Goal: Communication & Community: Answer question/provide support

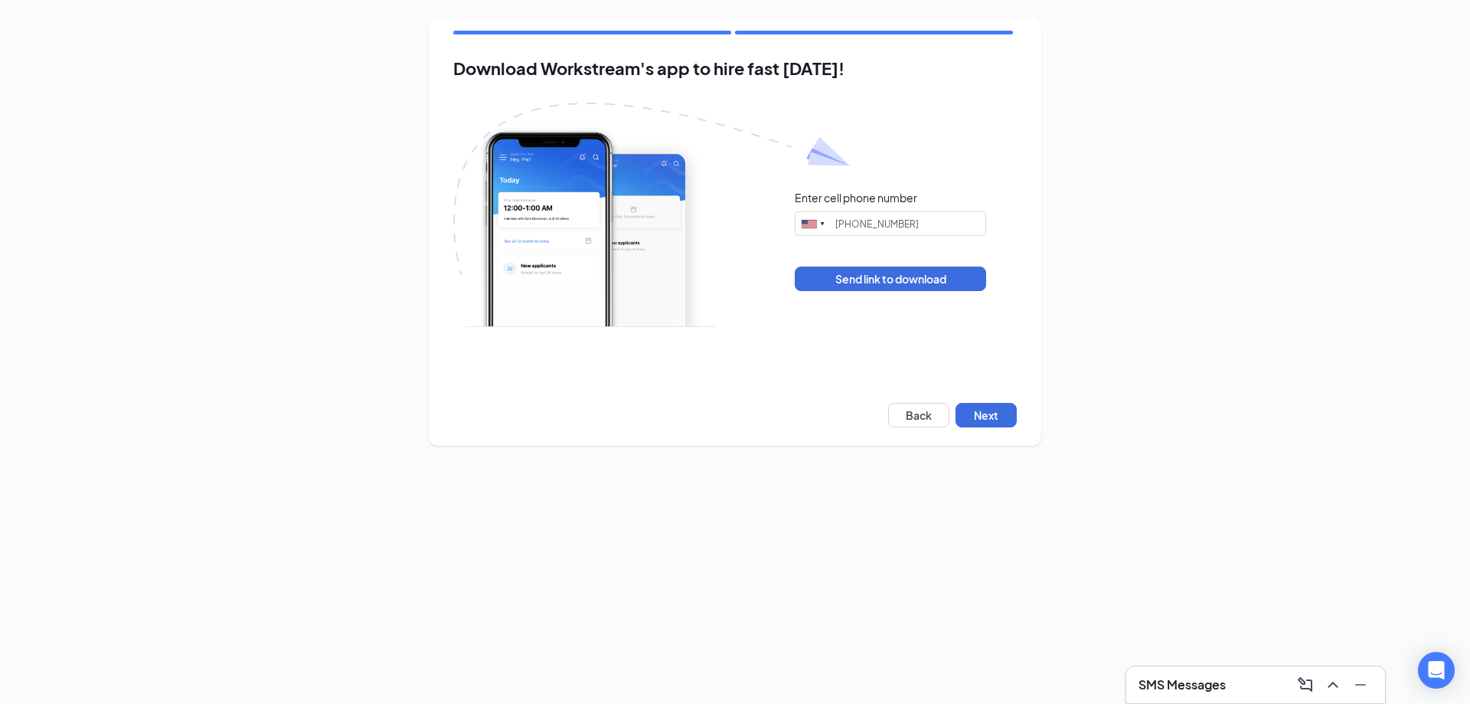
type input "[PHONE_NUMBER]"
click at [993, 413] on button "Next" at bounding box center [985, 415] width 61 height 24
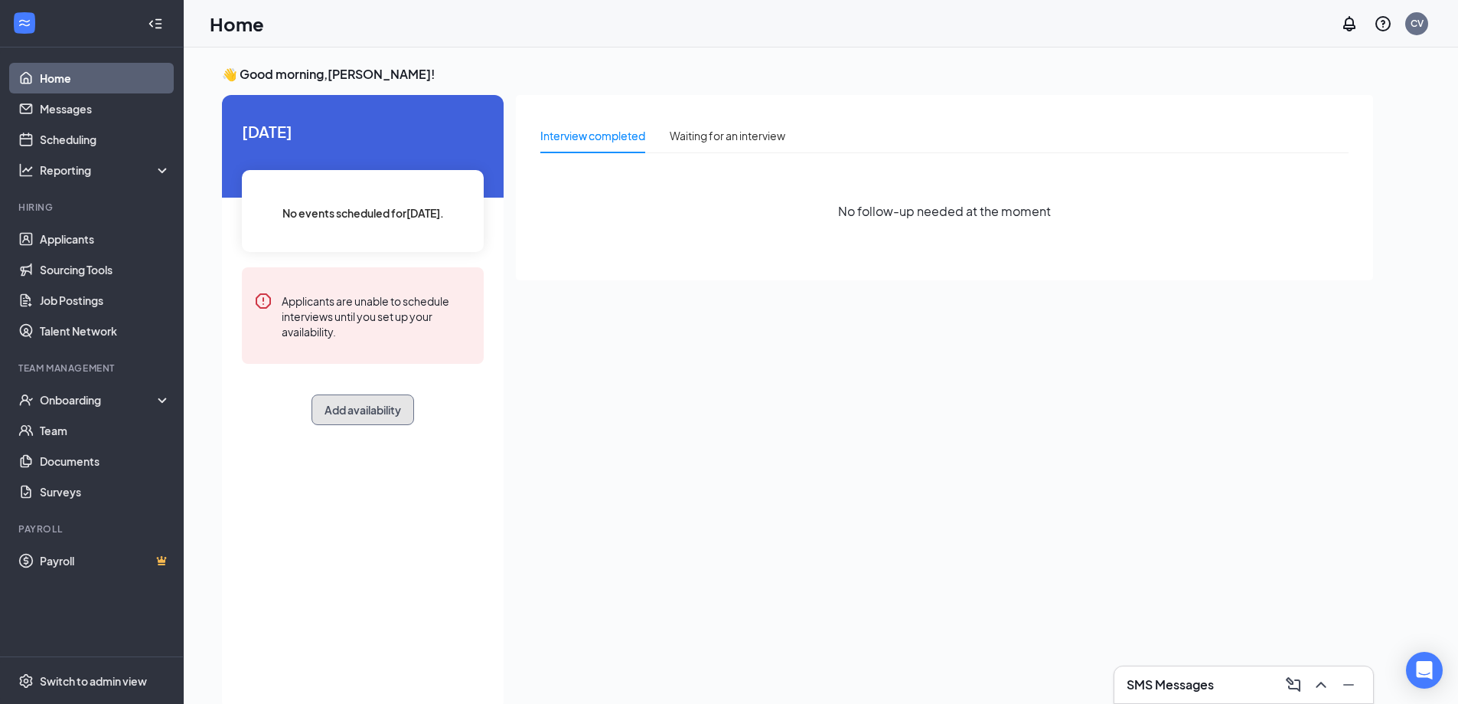
click at [370, 405] on button "Add availability" at bounding box center [363, 409] width 103 height 31
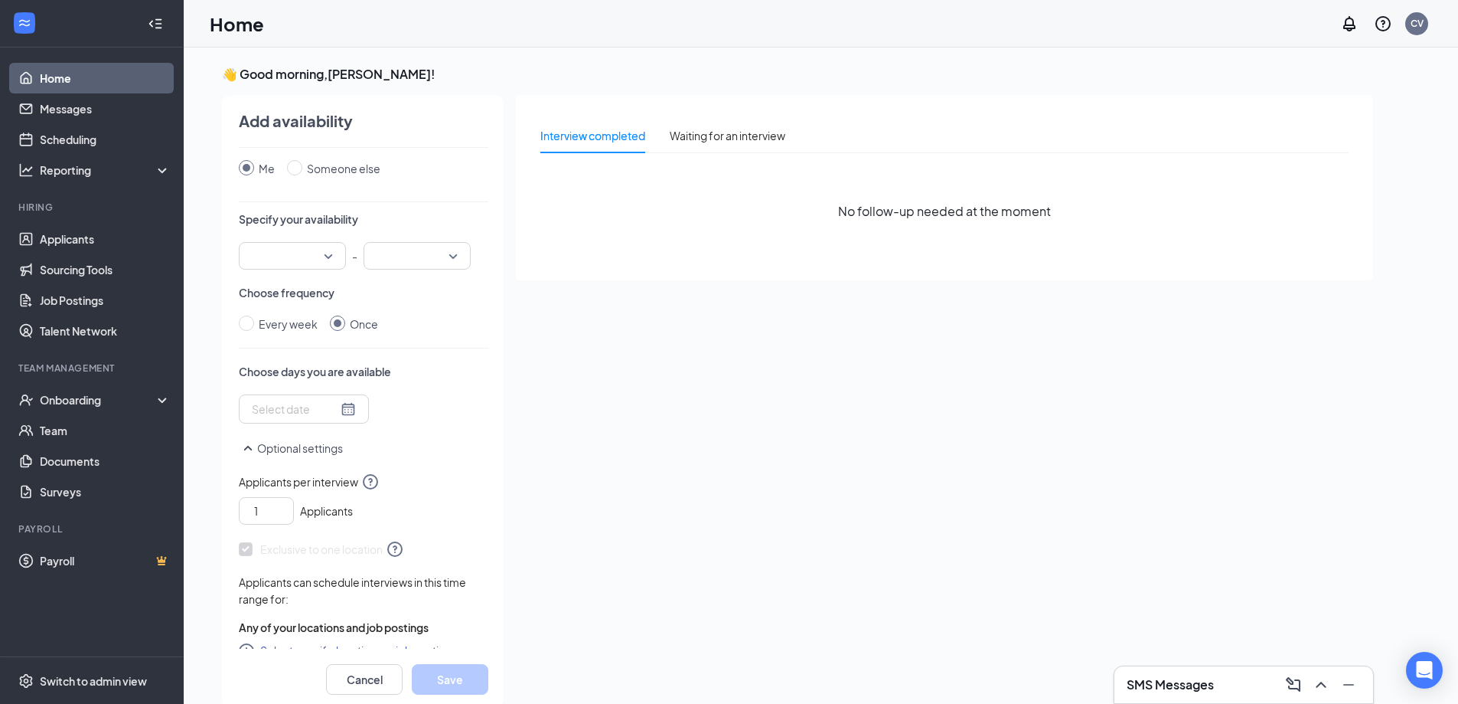
scroll to position [46, 0]
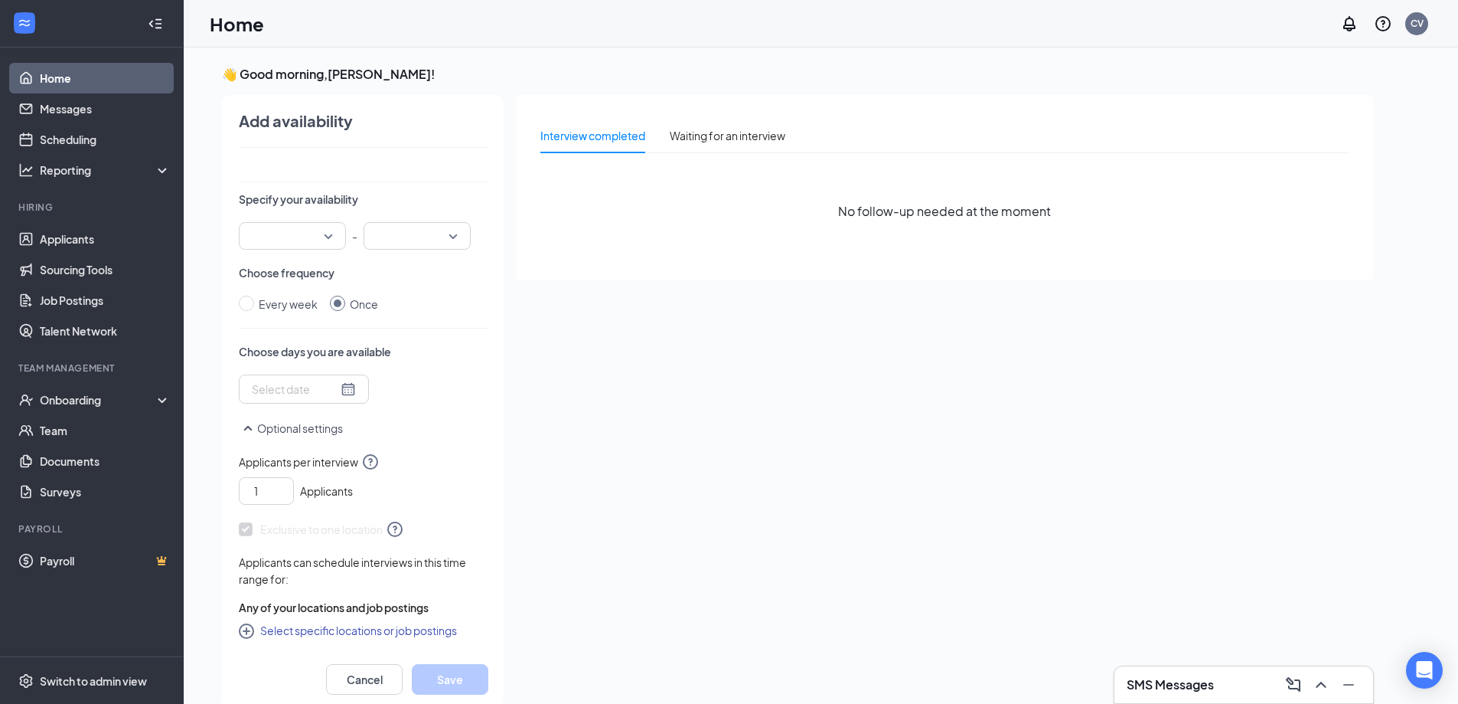
click at [335, 241] on div at bounding box center [292, 236] width 107 height 28
click at [292, 399] on span "09:00 AM" at bounding box center [273, 395] width 45 height 17
click at [447, 233] on input "search" at bounding box center [412, 236] width 78 height 26
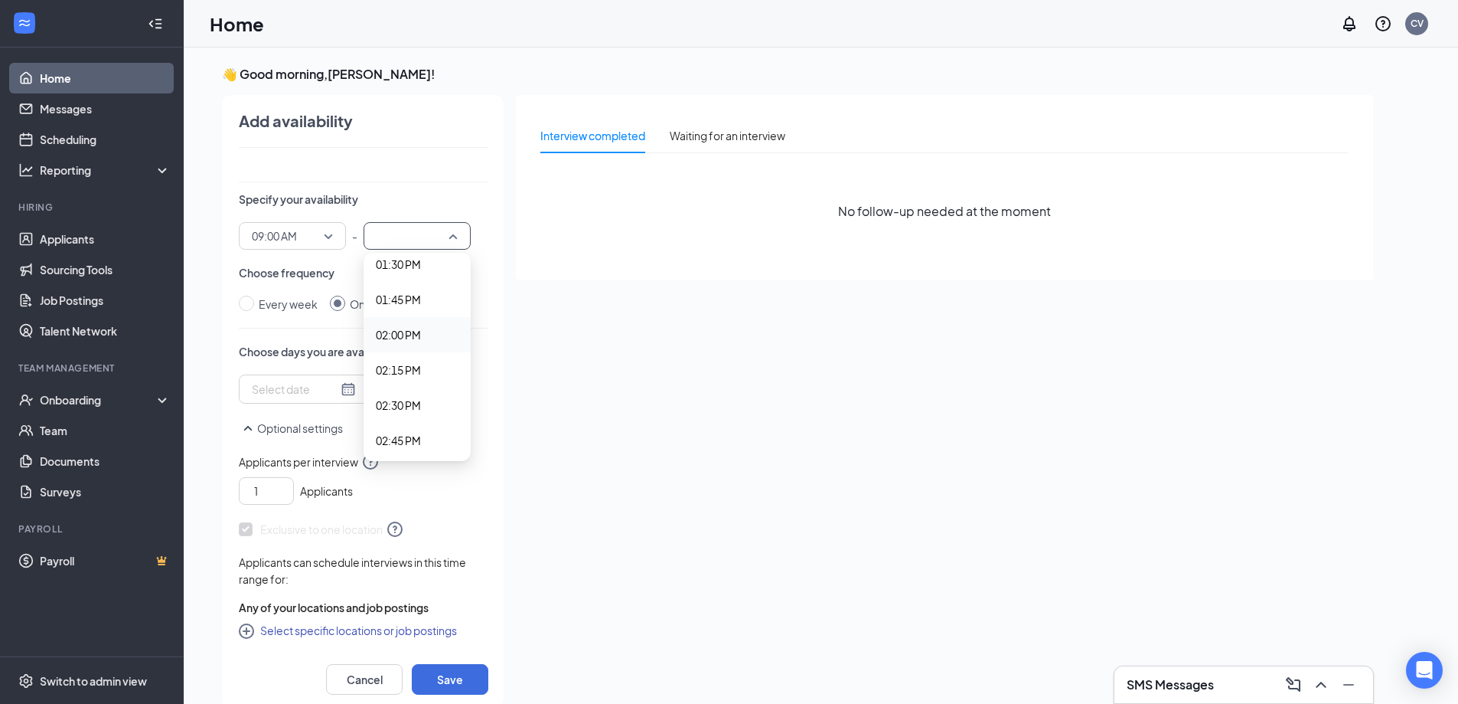
click at [416, 327] on span "02:00 PM" at bounding box center [398, 334] width 45 height 17
click at [292, 303] on div "Every week" at bounding box center [288, 303] width 59 height 17
click at [254, 303] on input "Every week" at bounding box center [246, 302] width 15 height 15
radio input "true"
radio input "false"
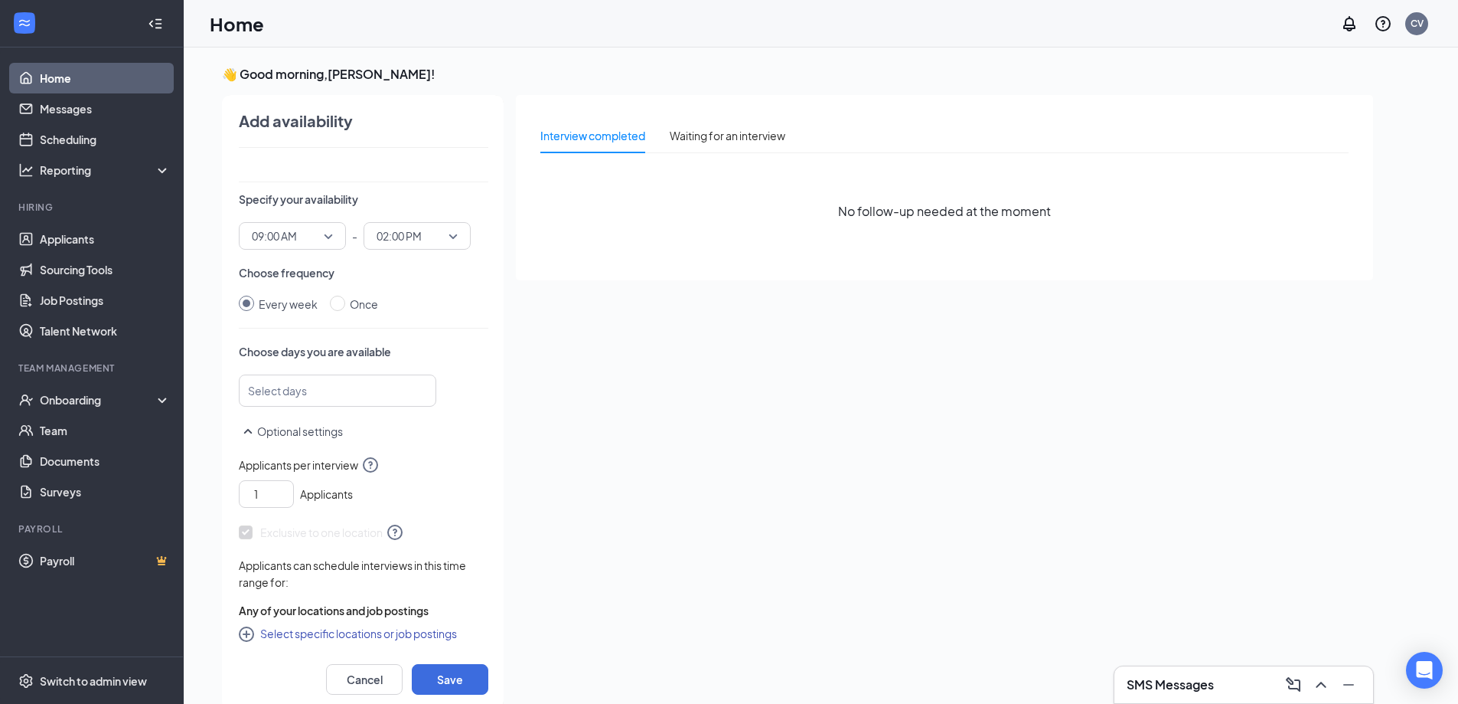
scroll to position [49, 0]
click at [318, 387] on div at bounding box center [330, 387] width 157 height 24
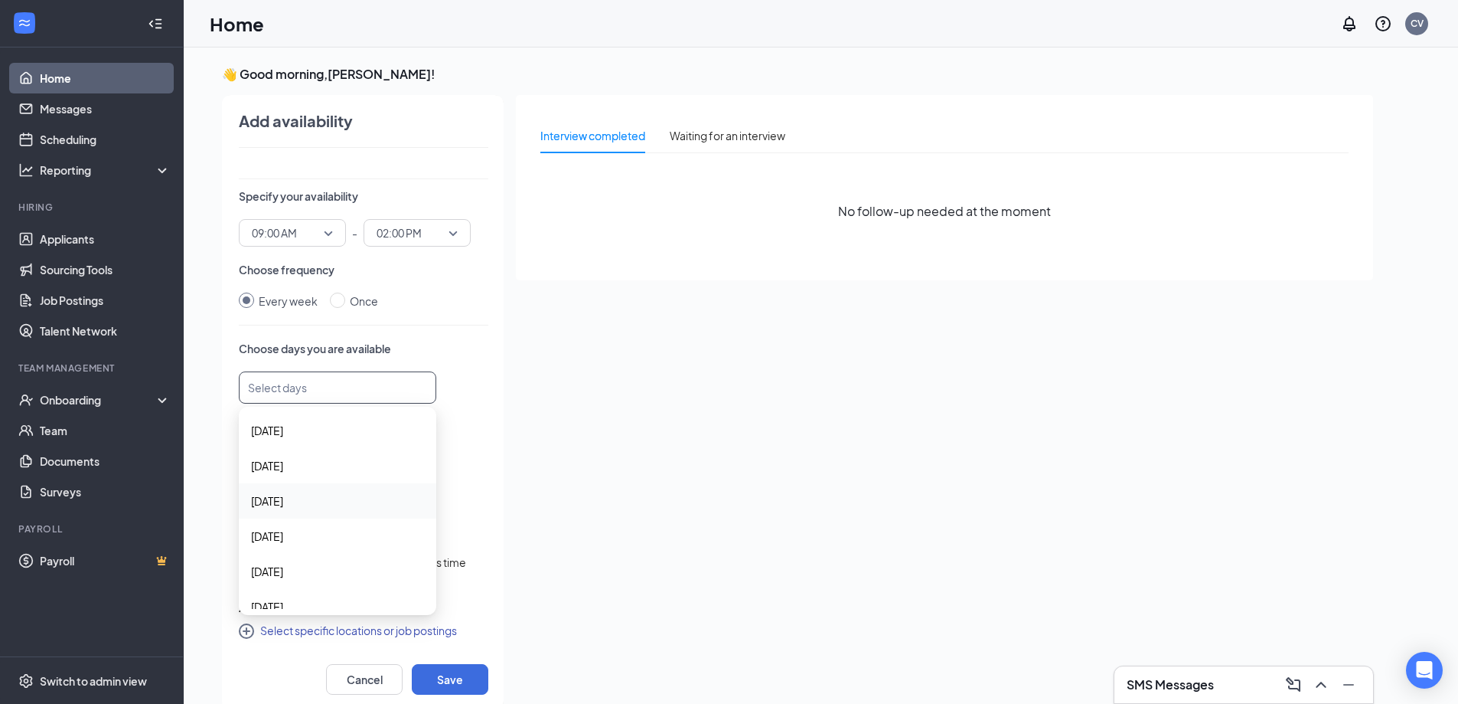
click at [313, 501] on span "[DATE]" at bounding box center [337, 500] width 173 height 17
click at [344, 528] on div "[DATE]" at bounding box center [338, 537] width 198 height 35
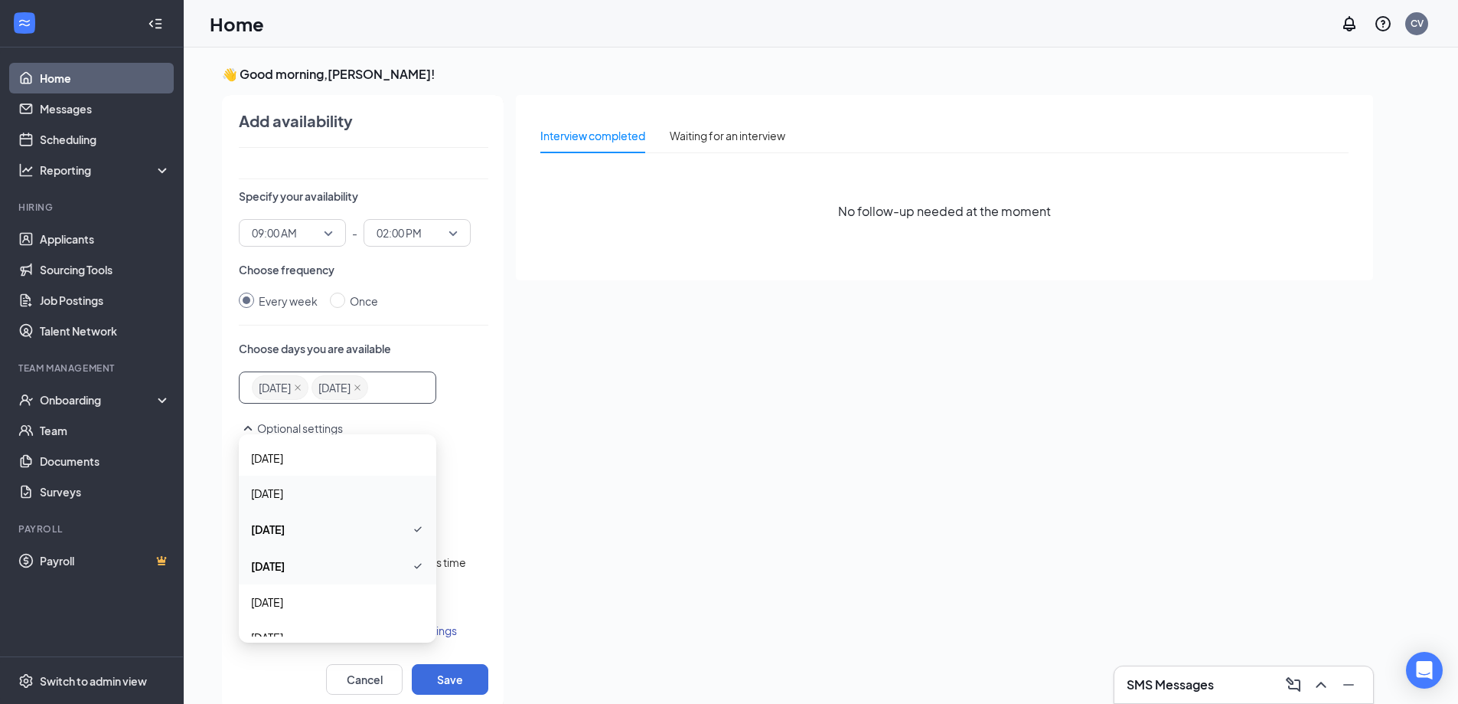
scroll to position [54, 0]
click at [299, 544] on span "[DATE]" at bounding box center [337, 548] width 173 height 17
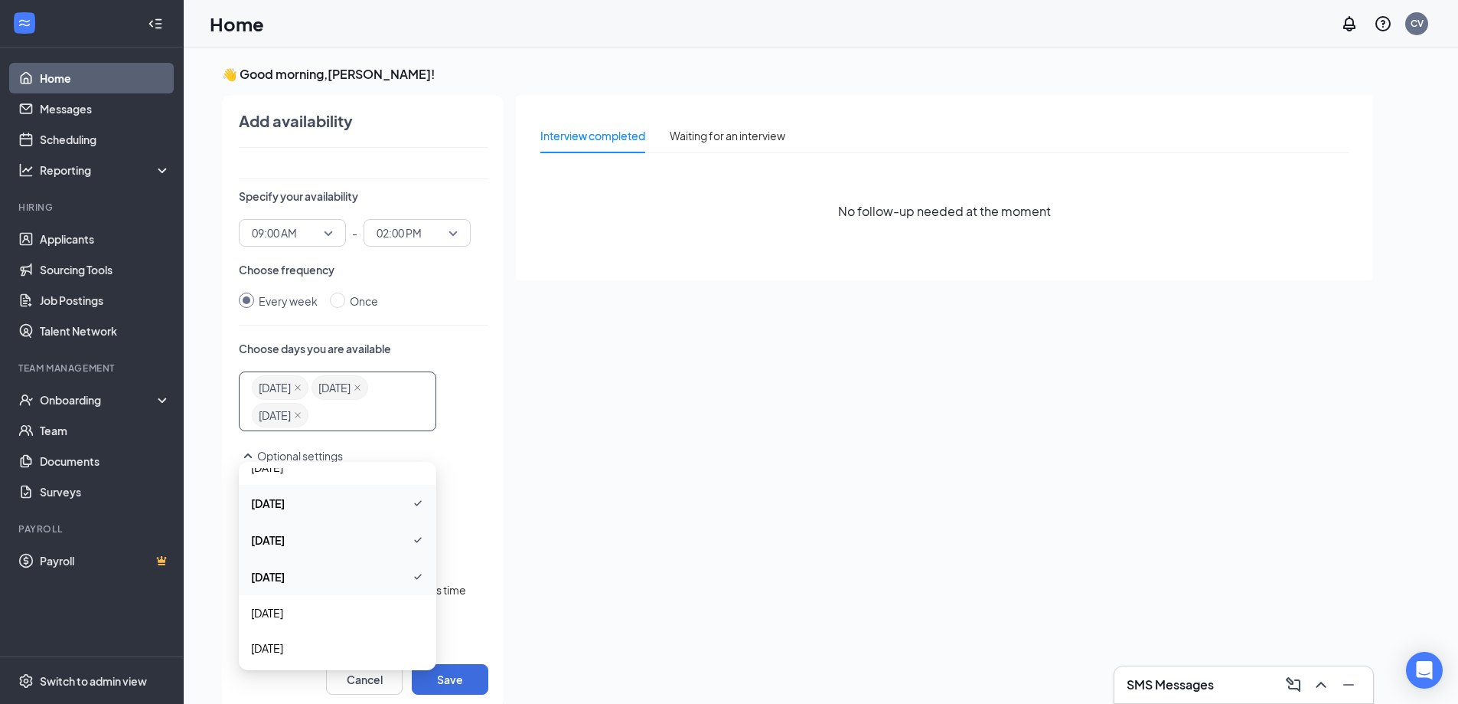
scroll to position [55, 0]
click at [292, 605] on span "[DATE]" at bounding box center [337, 610] width 173 height 17
click at [285, 540] on span "[DATE]" at bounding box center [268, 538] width 34 height 17
click at [285, 546] on span "[DATE]" at bounding box center [268, 545] width 34 height 17
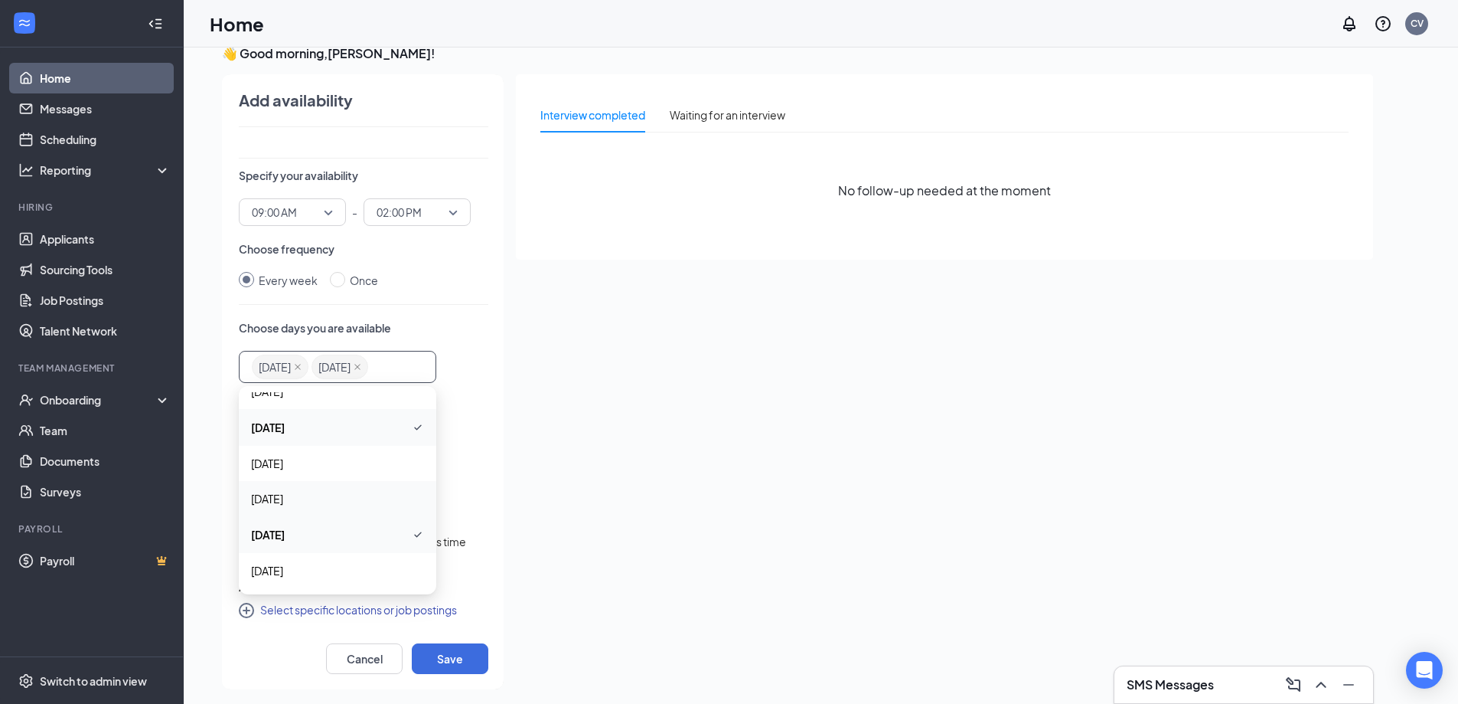
scroll to position [32, 0]
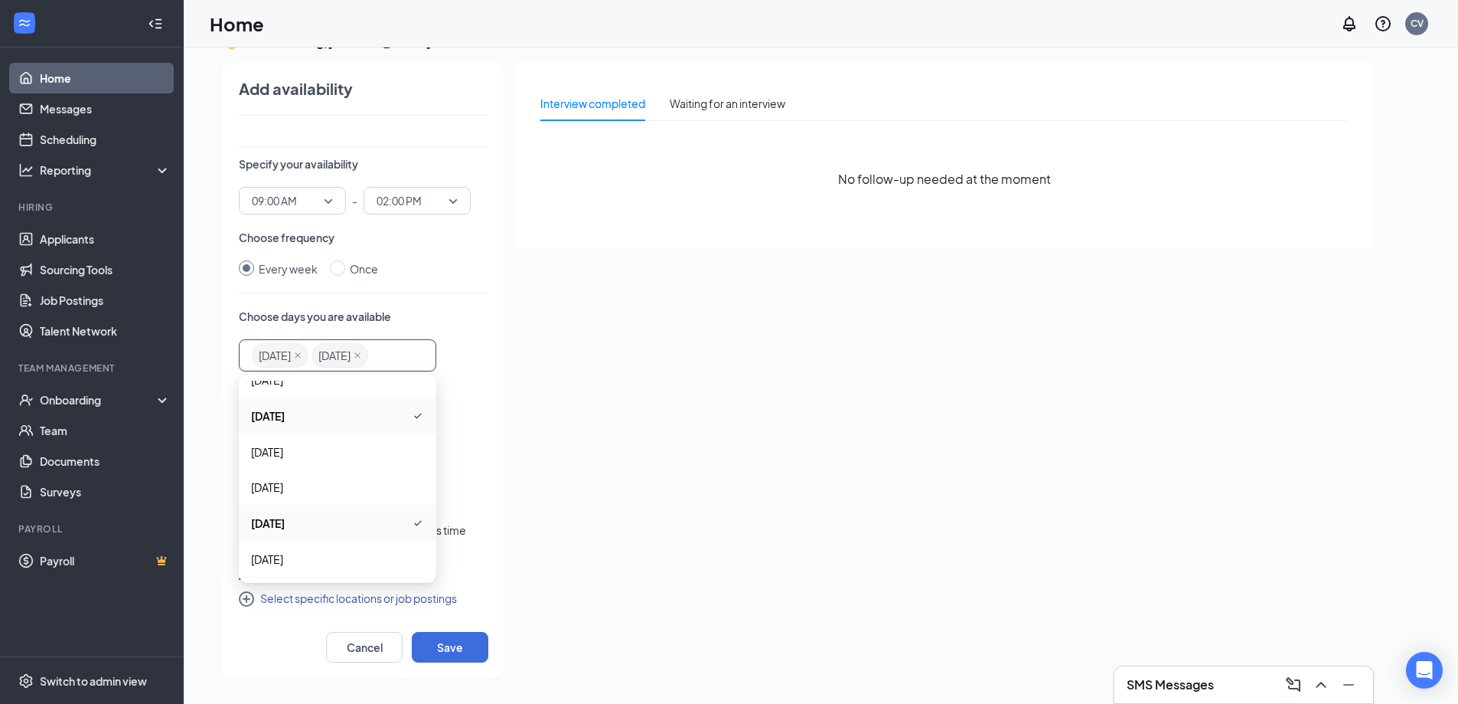
click at [455, 382] on div "Who is available during this time? Me Someone else Specify your availability 09…" at bounding box center [364, 369] width 250 height 493
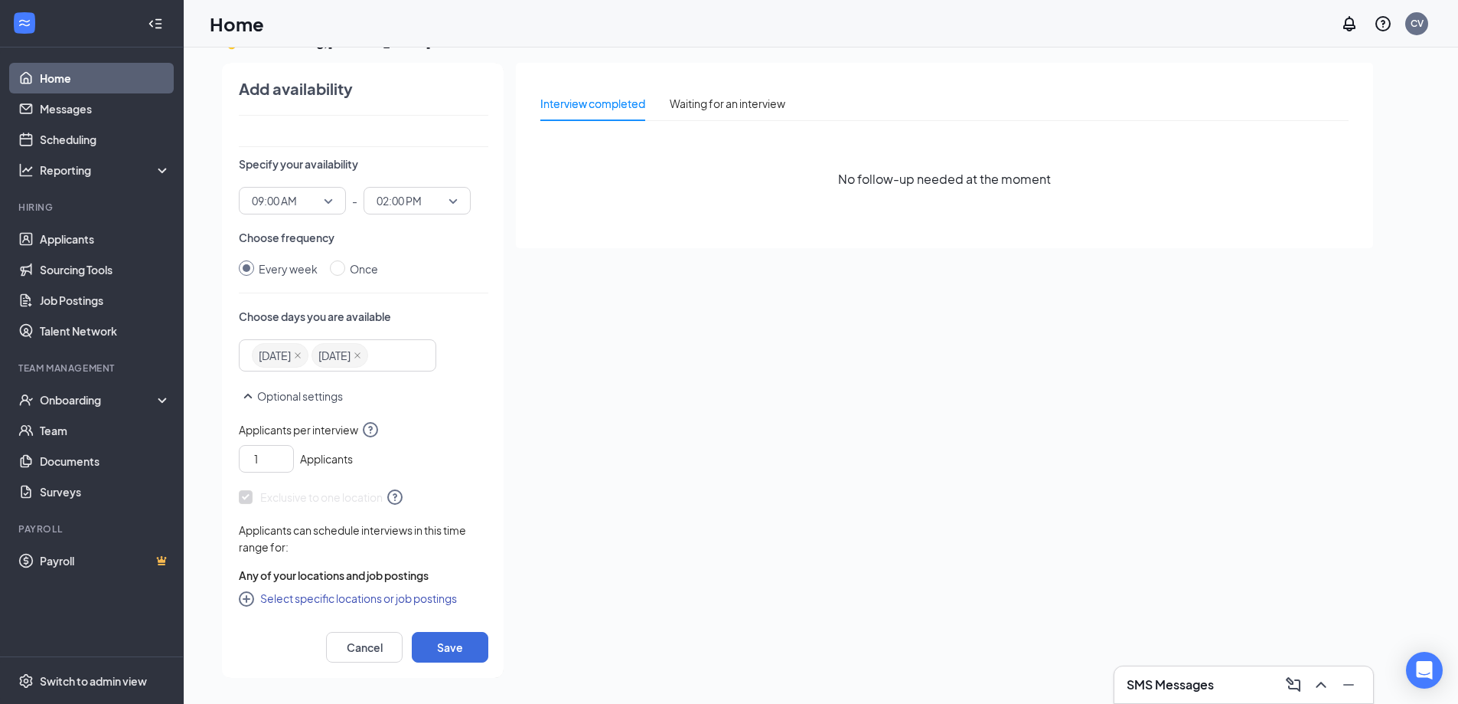
click at [285, 393] on button "Optional settings" at bounding box center [291, 396] width 104 height 18
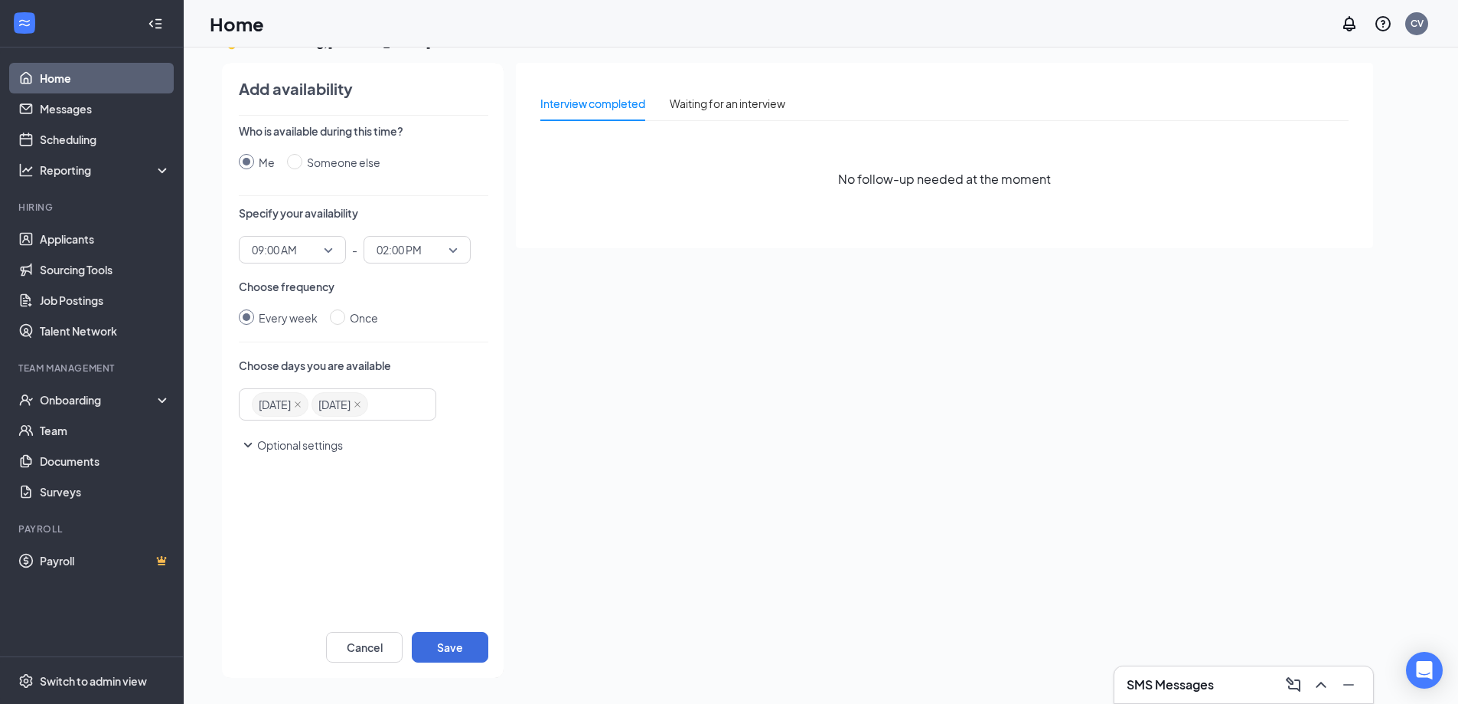
click at [291, 442] on button "Optional settings" at bounding box center [291, 445] width 104 height 18
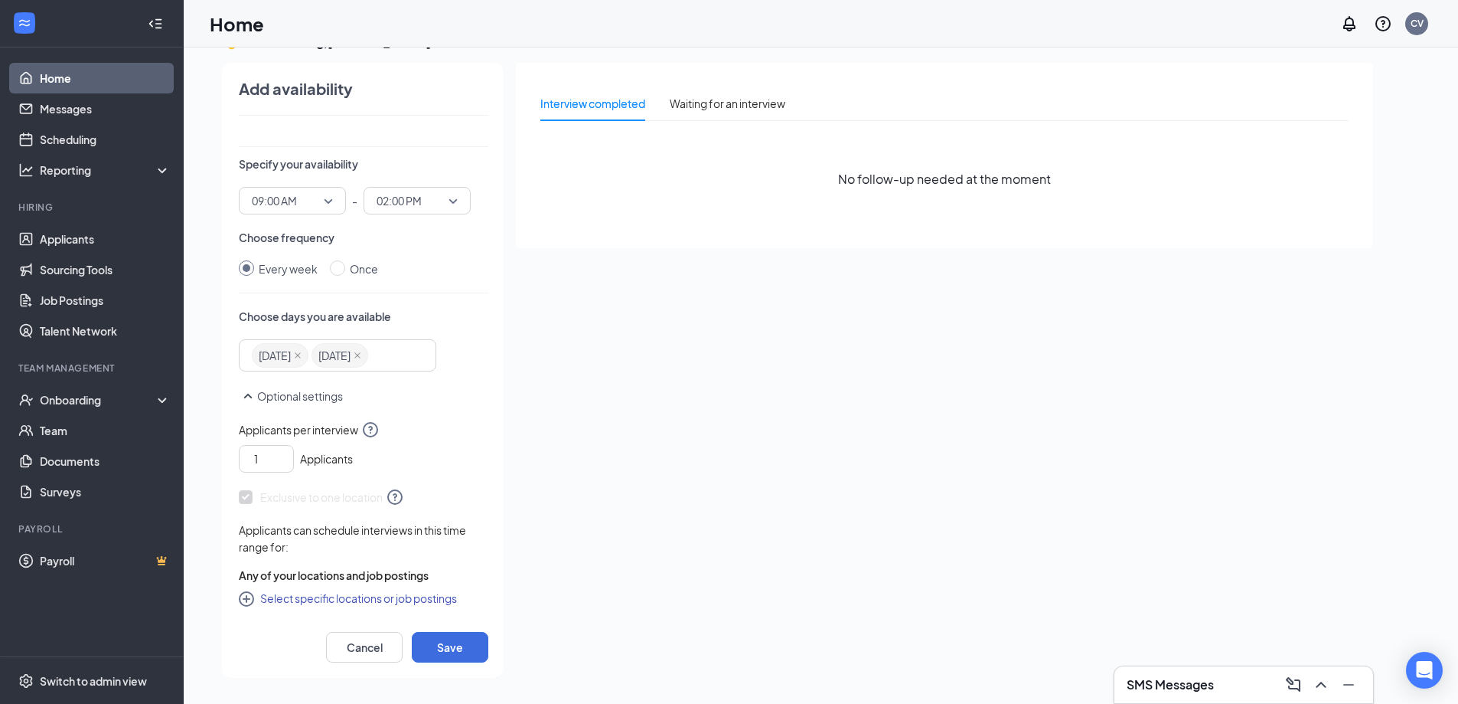
click at [253, 595] on icon "CirclePlus" at bounding box center [248, 600] width 18 height 18
checkbox input "true"
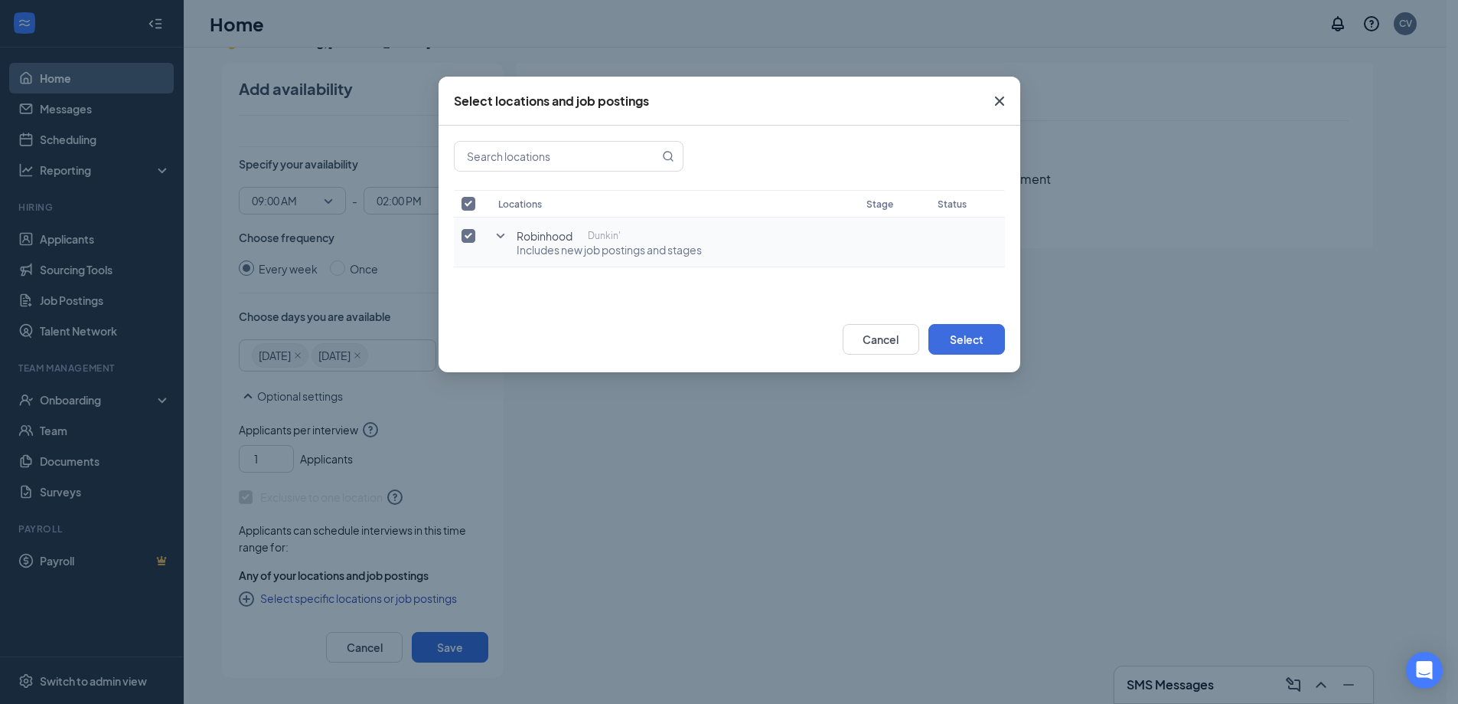
click at [504, 235] on icon "SmallChevronDown" at bounding box center [500, 235] width 8 height 5
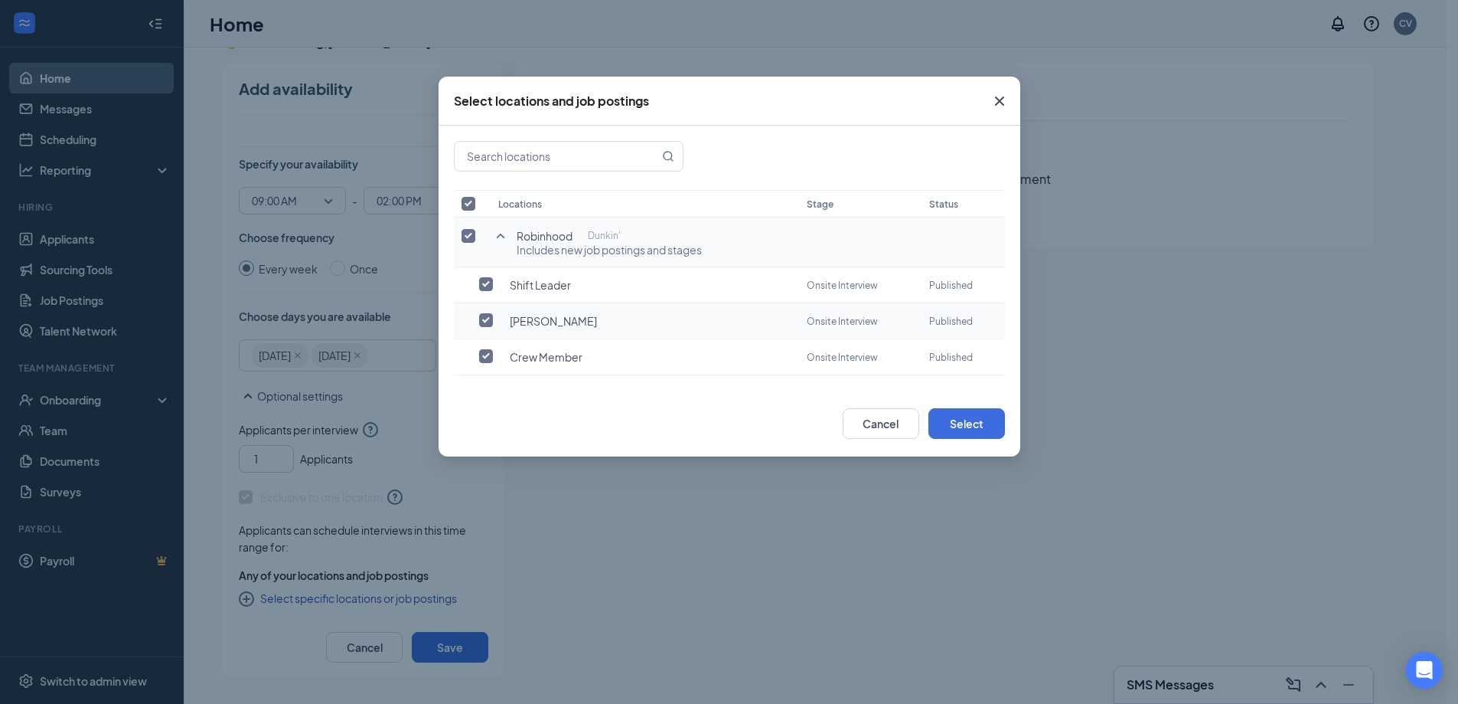
click at [481, 318] on input "checkbox" at bounding box center [486, 320] width 14 height 14
checkbox input "true"
checkbox input "false"
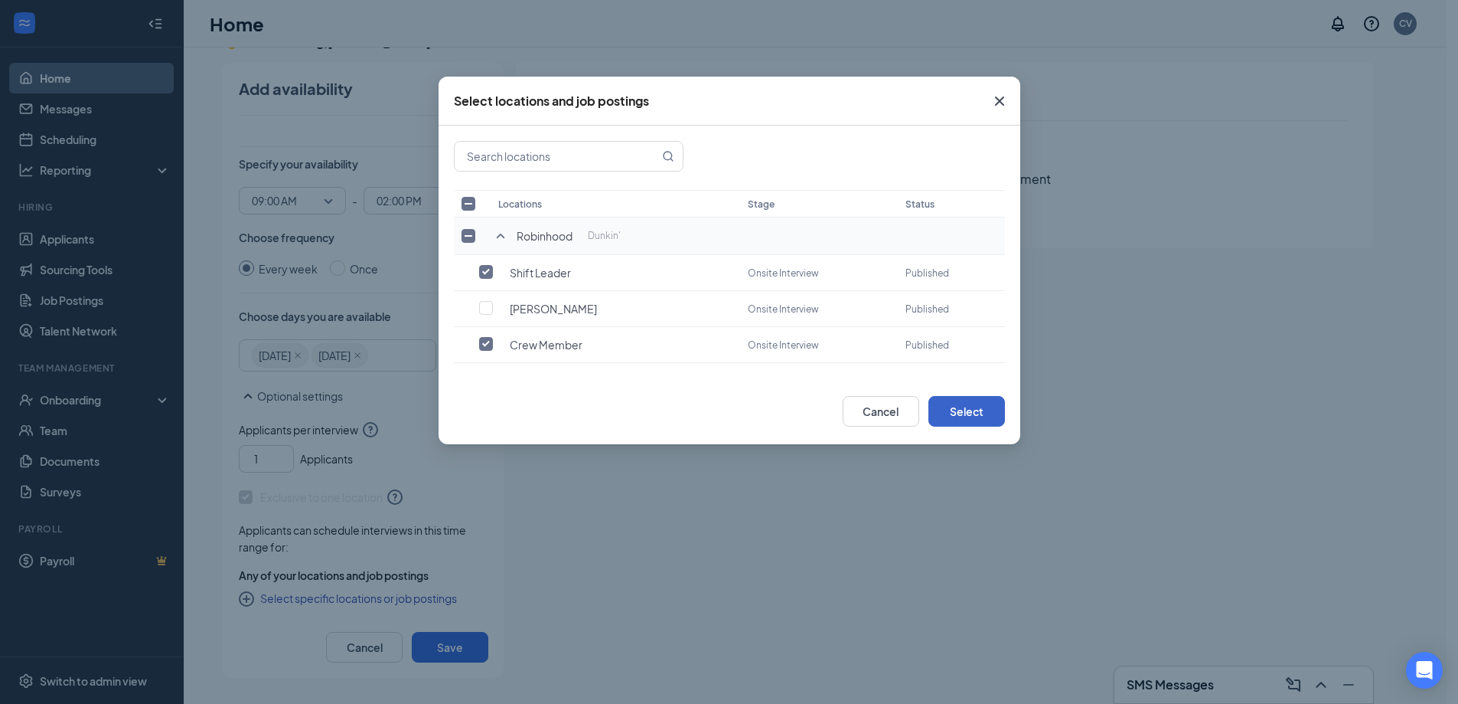
click at [962, 412] on button "Select" at bounding box center [967, 411] width 77 height 31
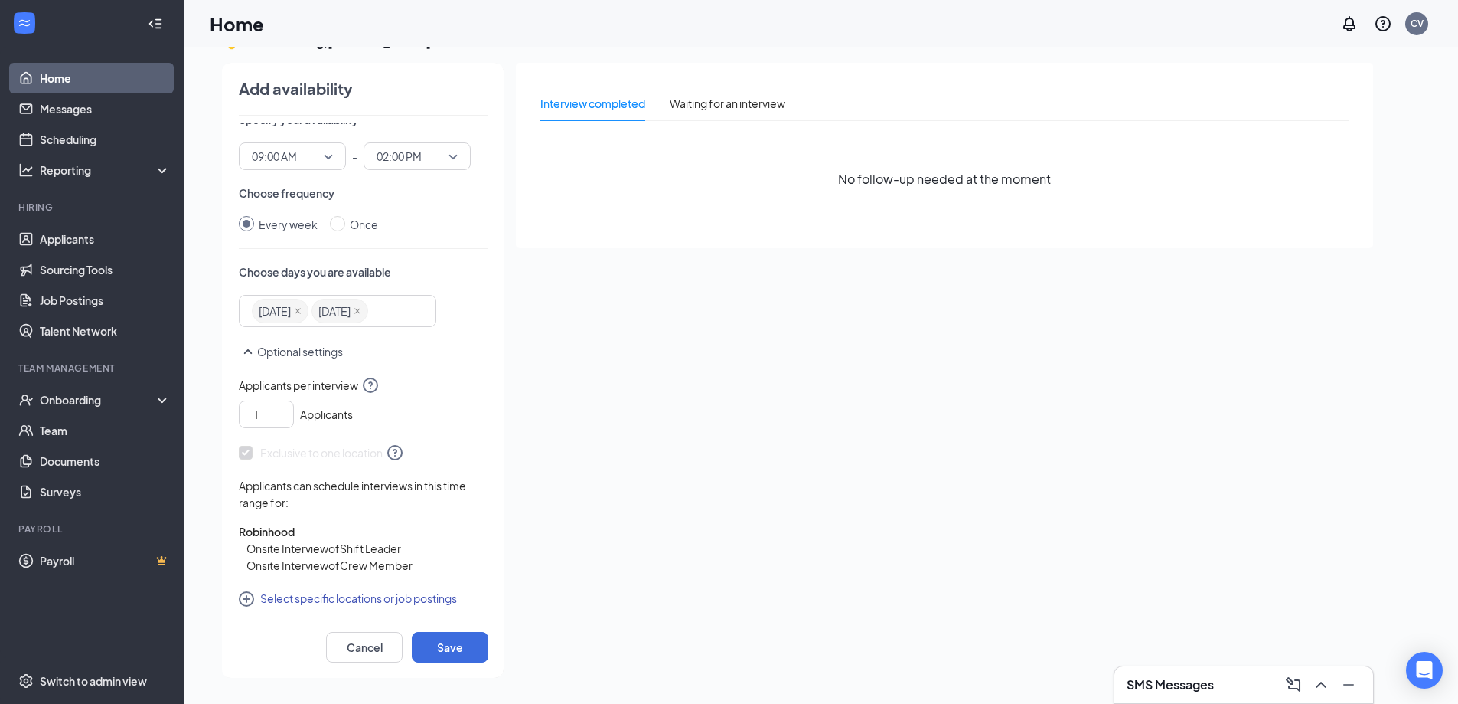
scroll to position [0, 0]
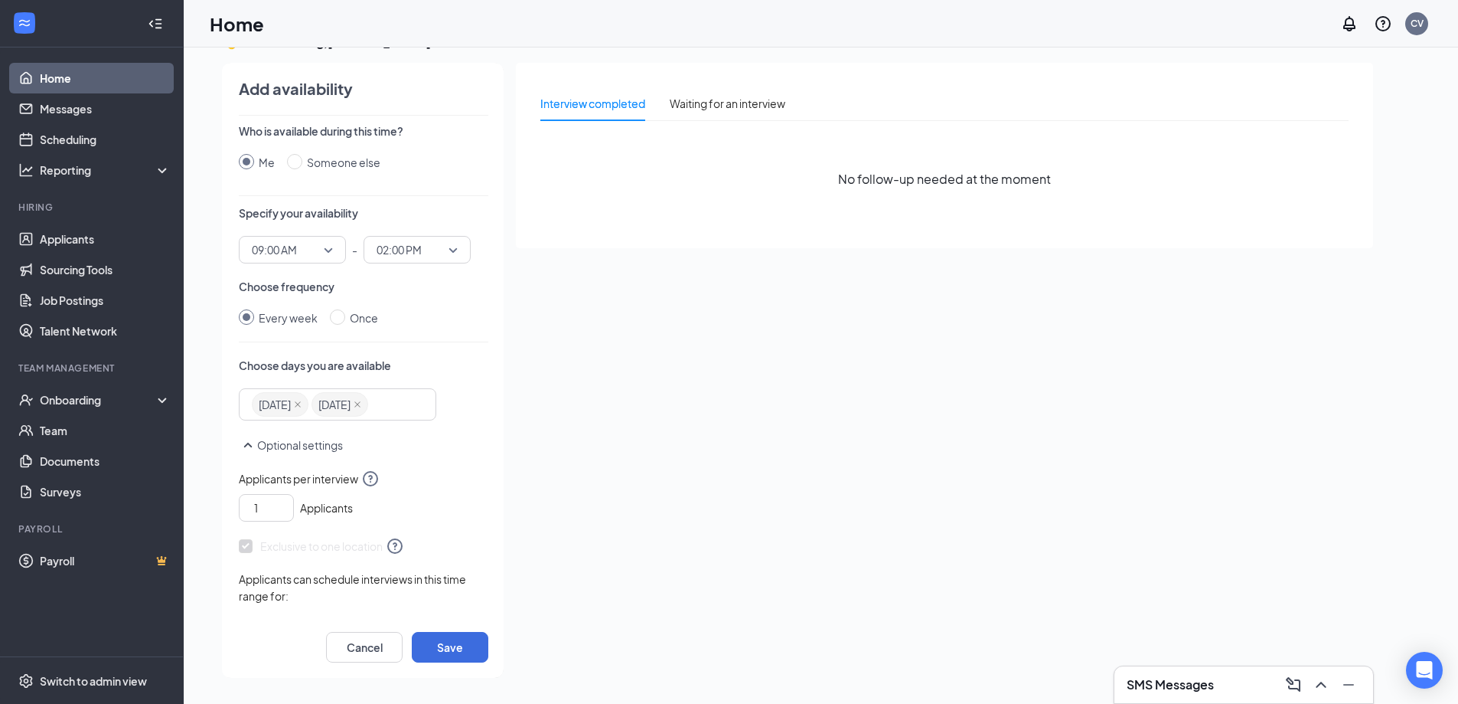
click at [448, 255] on span "02:00 PM" at bounding box center [417, 249] width 81 height 23
click at [411, 370] on span "12:00 PM" at bounding box center [398, 372] width 45 height 17
click at [458, 642] on button "Save" at bounding box center [450, 647] width 77 height 31
radio input "false"
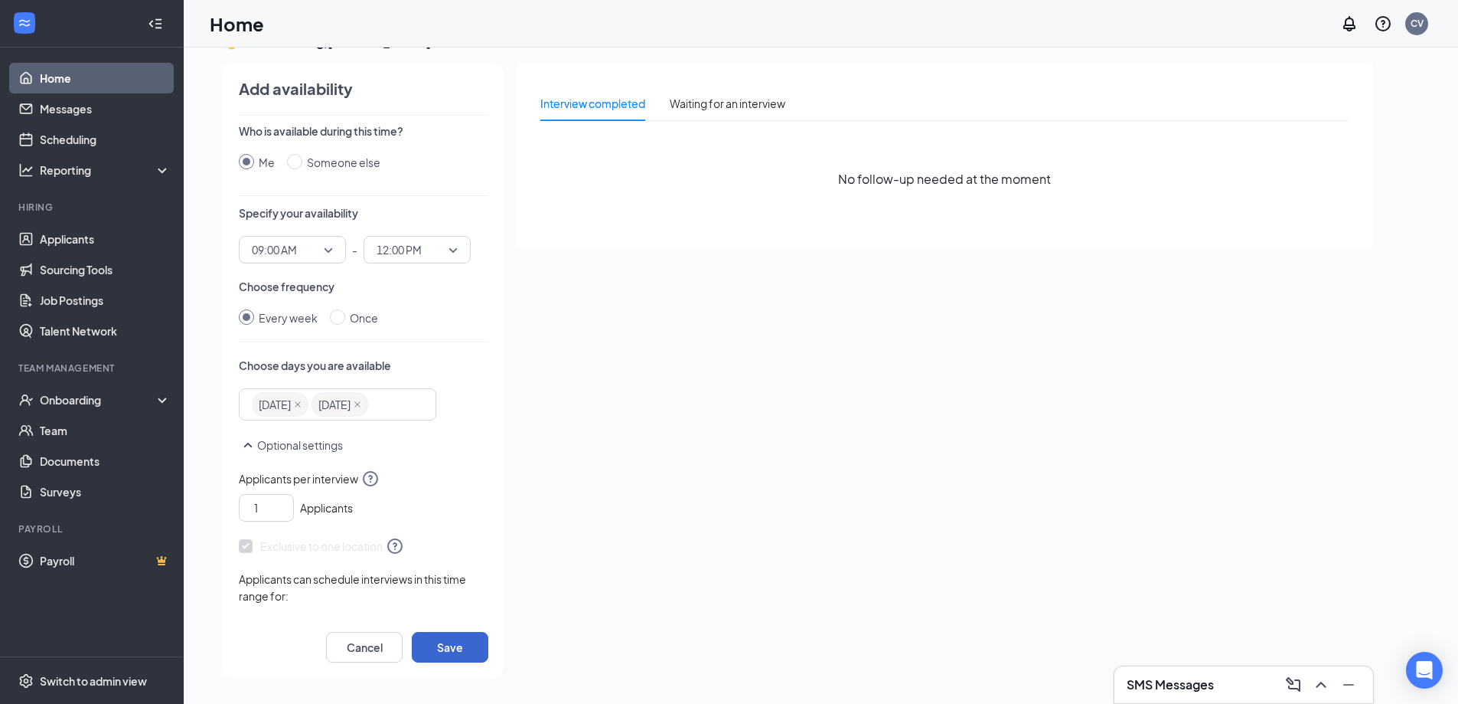
radio input "true"
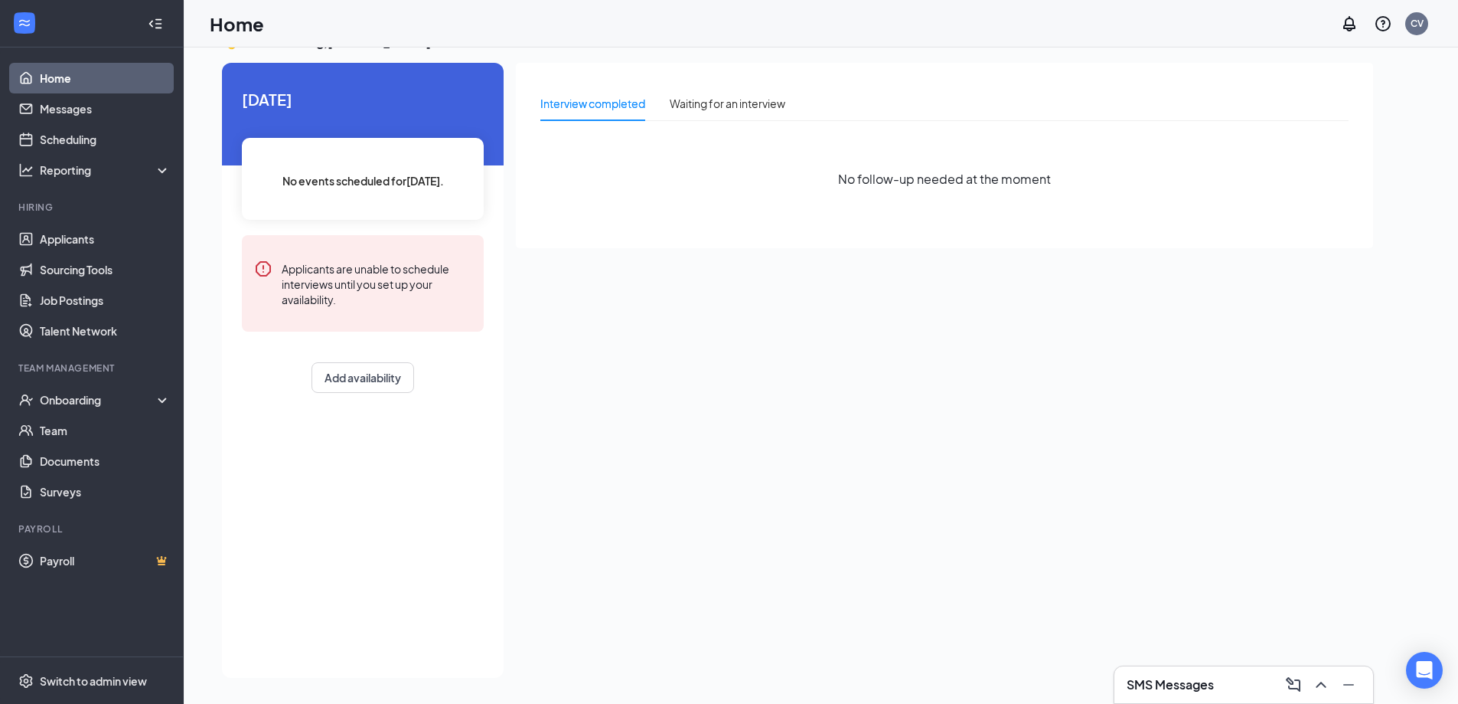
click at [374, 324] on div "Applicants are unable to schedule interviews until you set up your availability." at bounding box center [363, 283] width 242 height 96
click at [64, 76] on link "Home" at bounding box center [105, 78] width 131 height 31
click at [65, 113] on link "Messages" at bounding box center [105, 108] width 131 height 31
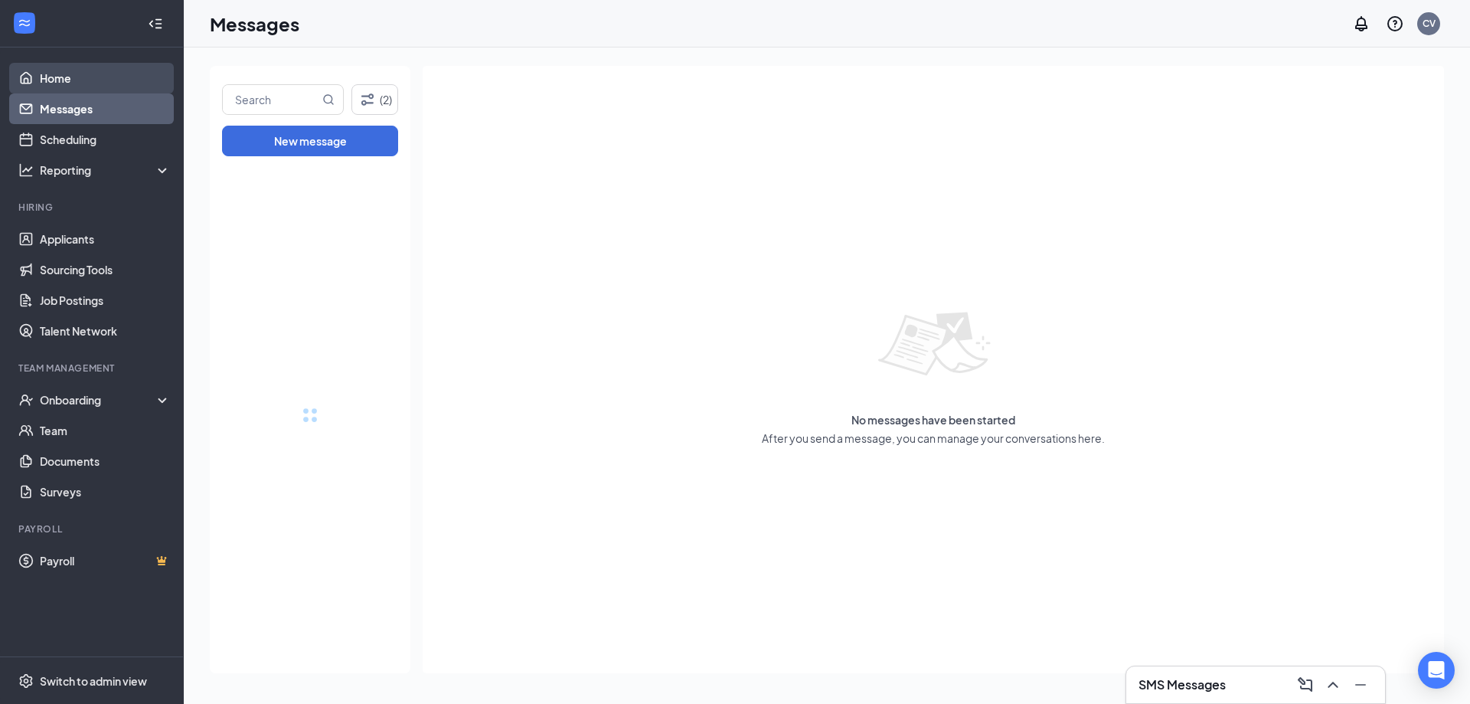
click at [72, 71] on link "Home" at bounding box center [105, 78] width 131 height 31
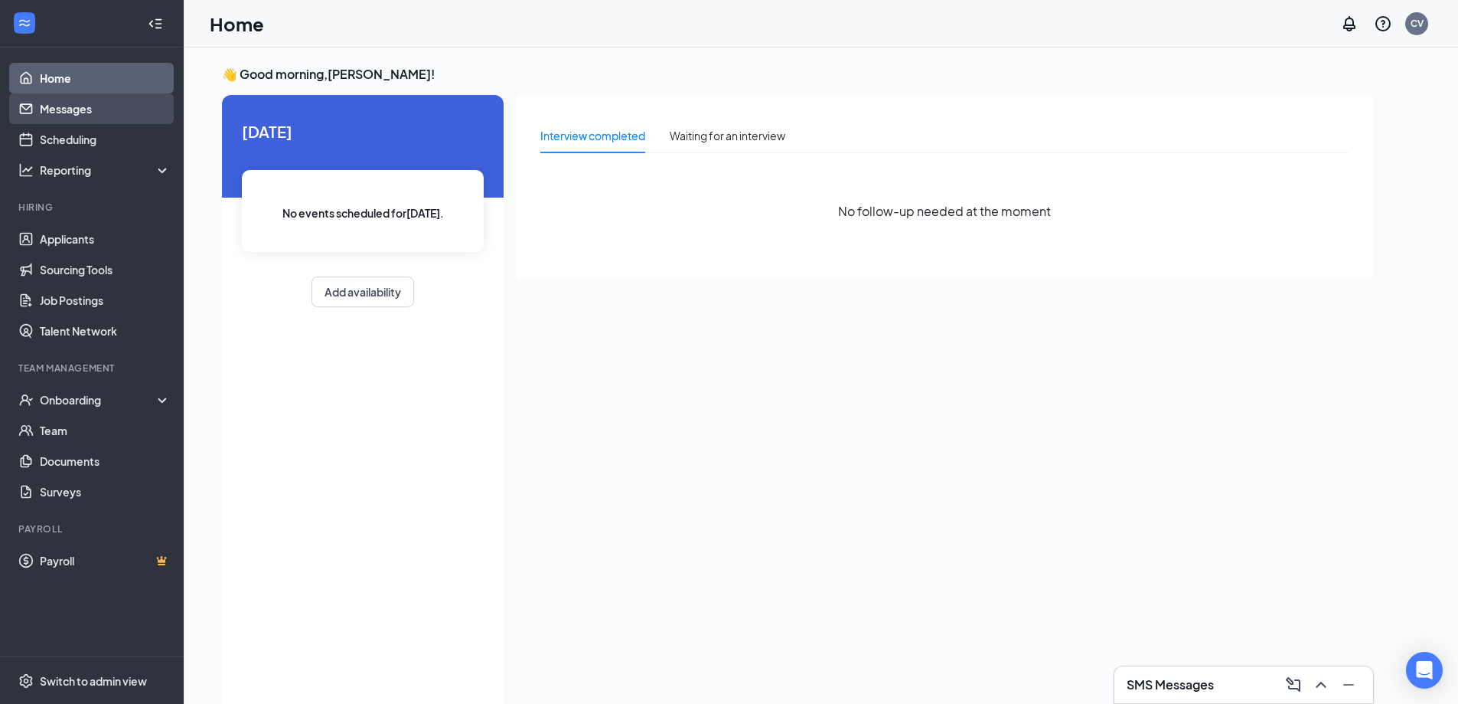
click at [116, 106] on link "Messages" at bounding box center [105, 108] width 131 height 31
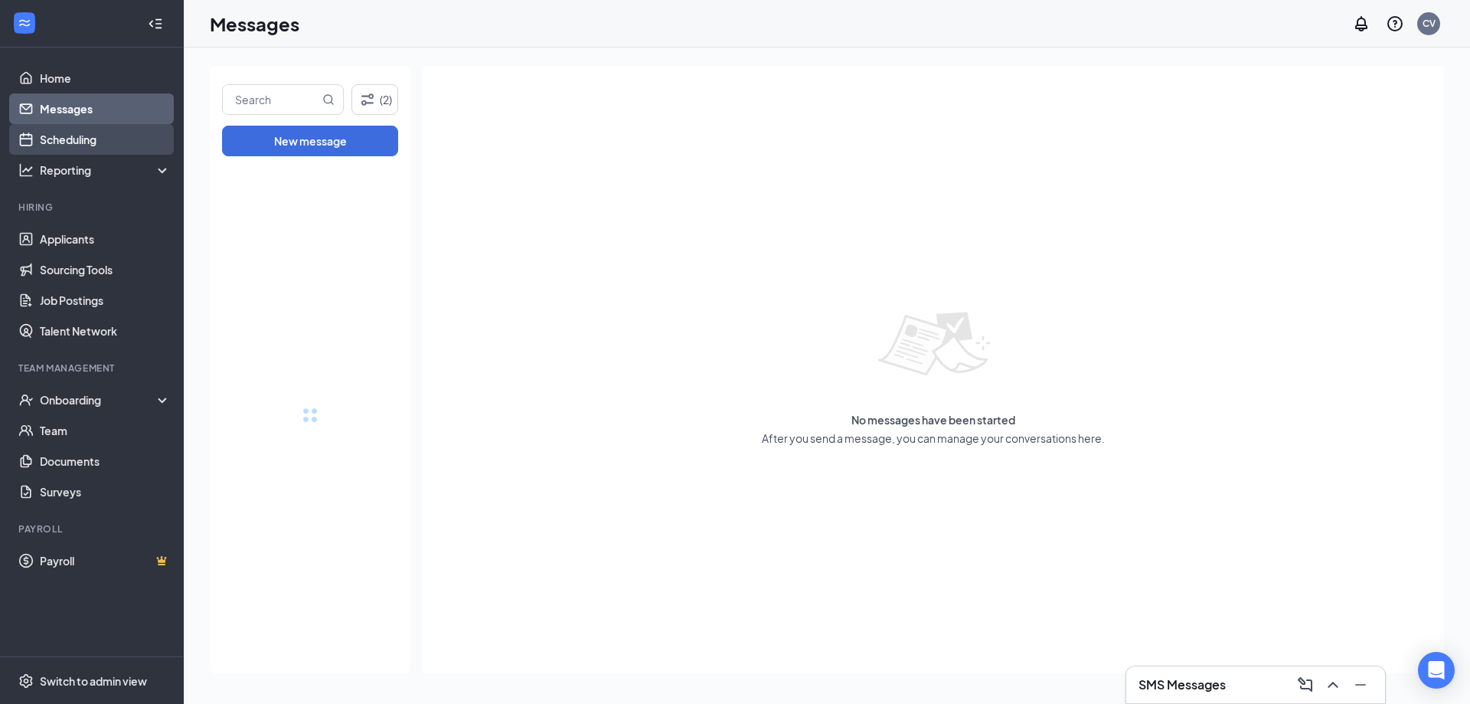
click at [113, 132] on link "Scheduling" at bounding box center [105, 139] width 131 height 31
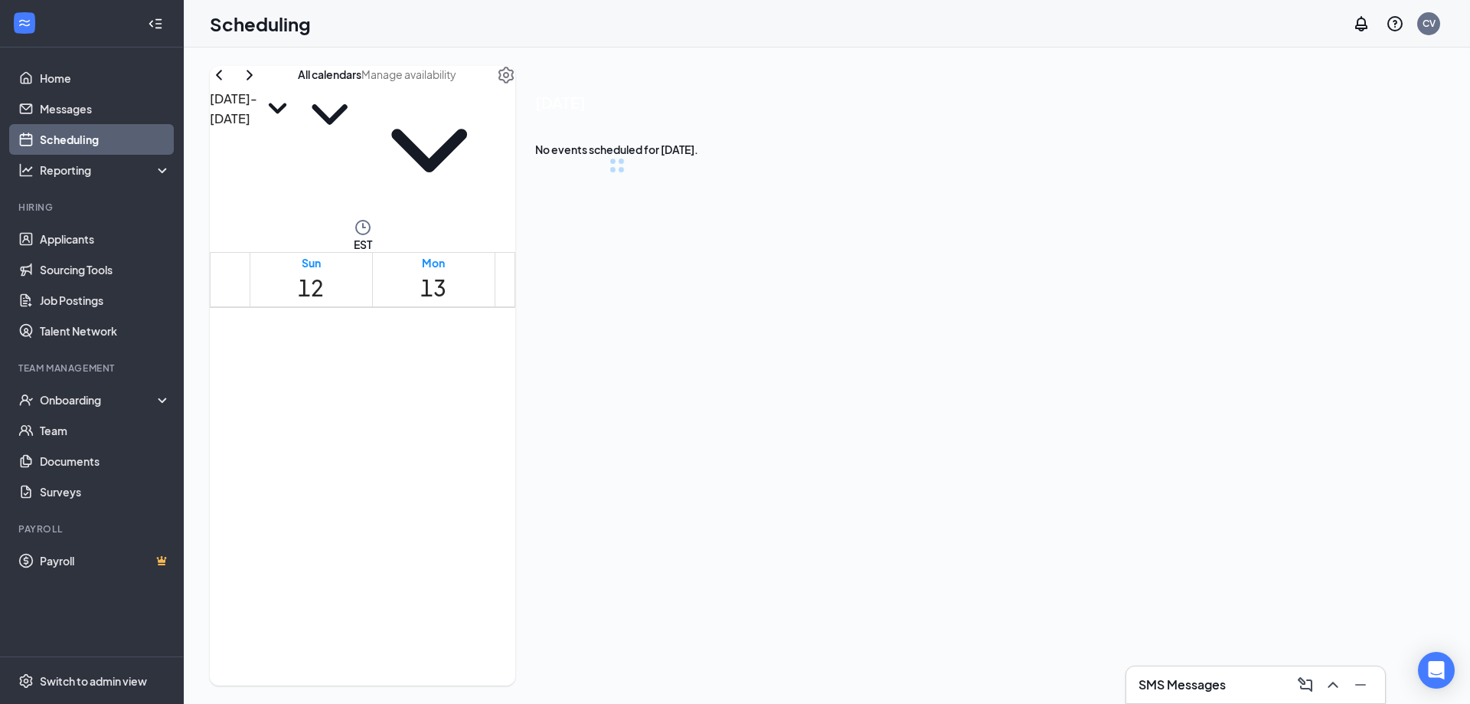
scroll to position [753, 0]
click at [90, 73] on link "Home" at bounding box center [105, 78] width 131 height 31
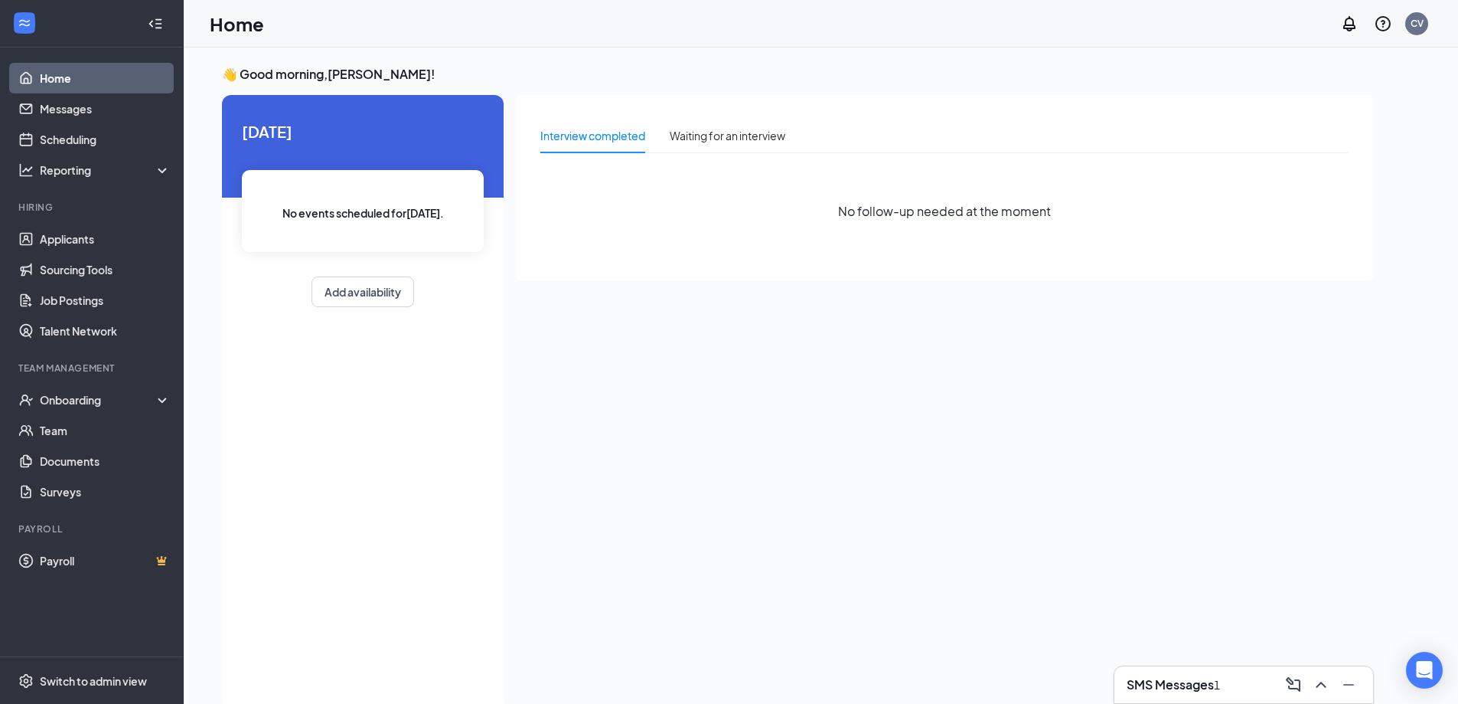
click at [1220, 681] on div "1" at bounding box center [1217, 684] width 6 height 17
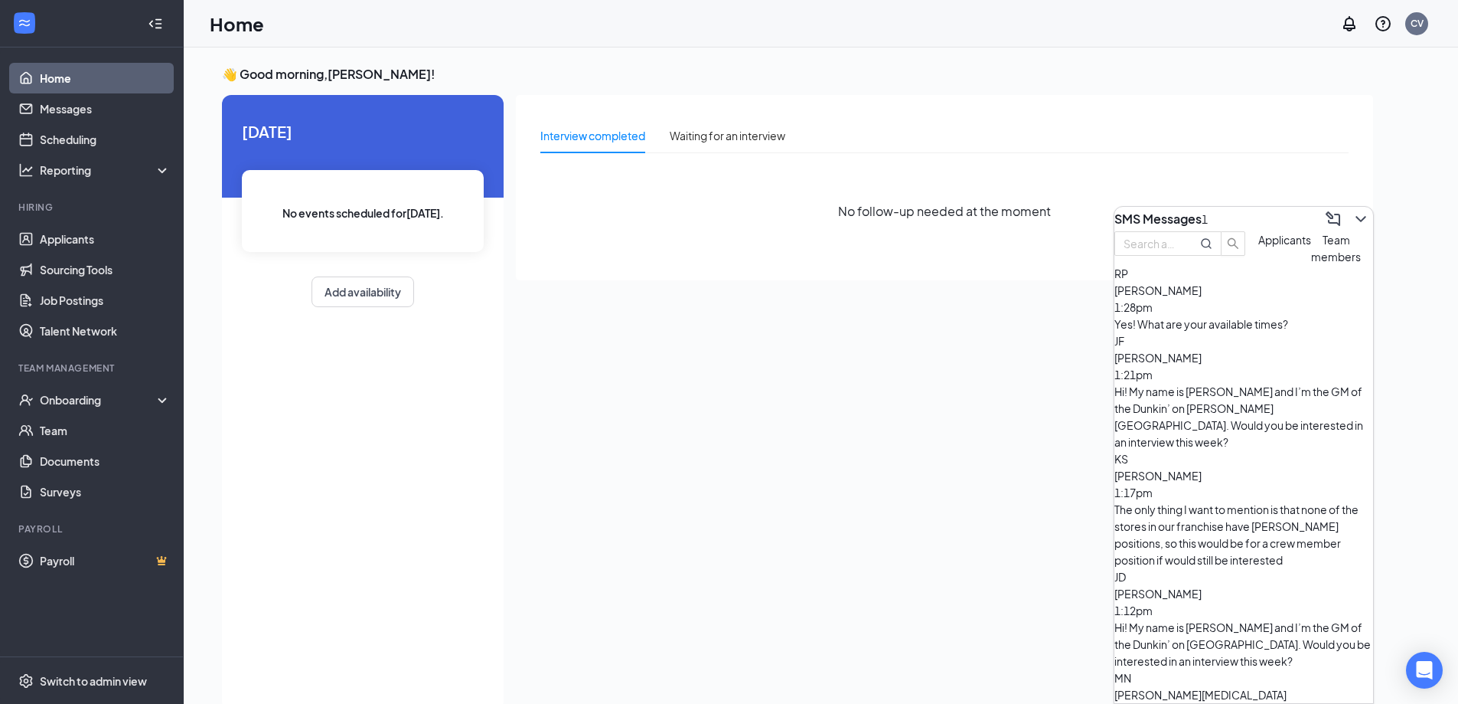
click at [1227, 332] on div "Yes! What are your available times?" at bounding box center [1244, 323] width 259 height 17
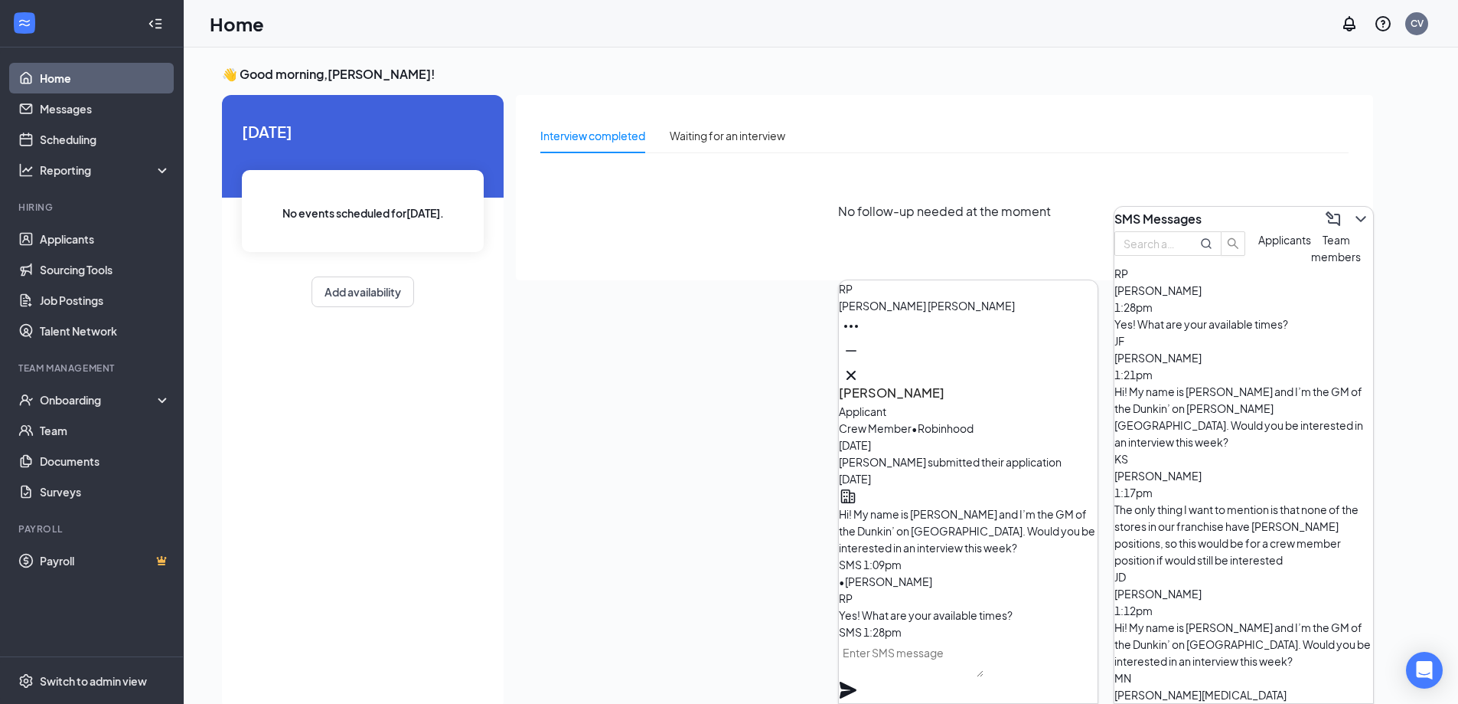
click at [911, 312] on span "[PERSON_NAME]" at bounding box center [927, 306] width 176 height 14
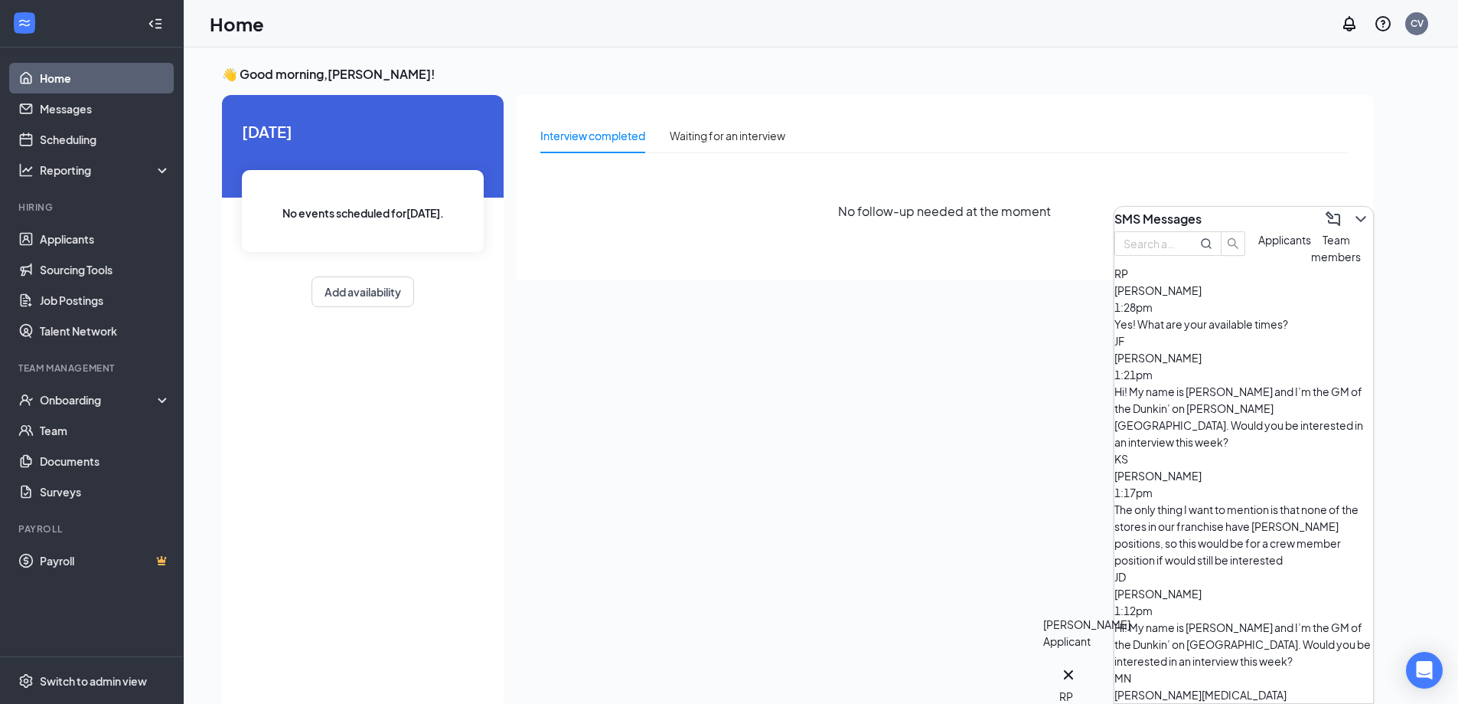
click at [1069, 687] on div "RP" at bounding box center [1069, 695] width 18 height 17
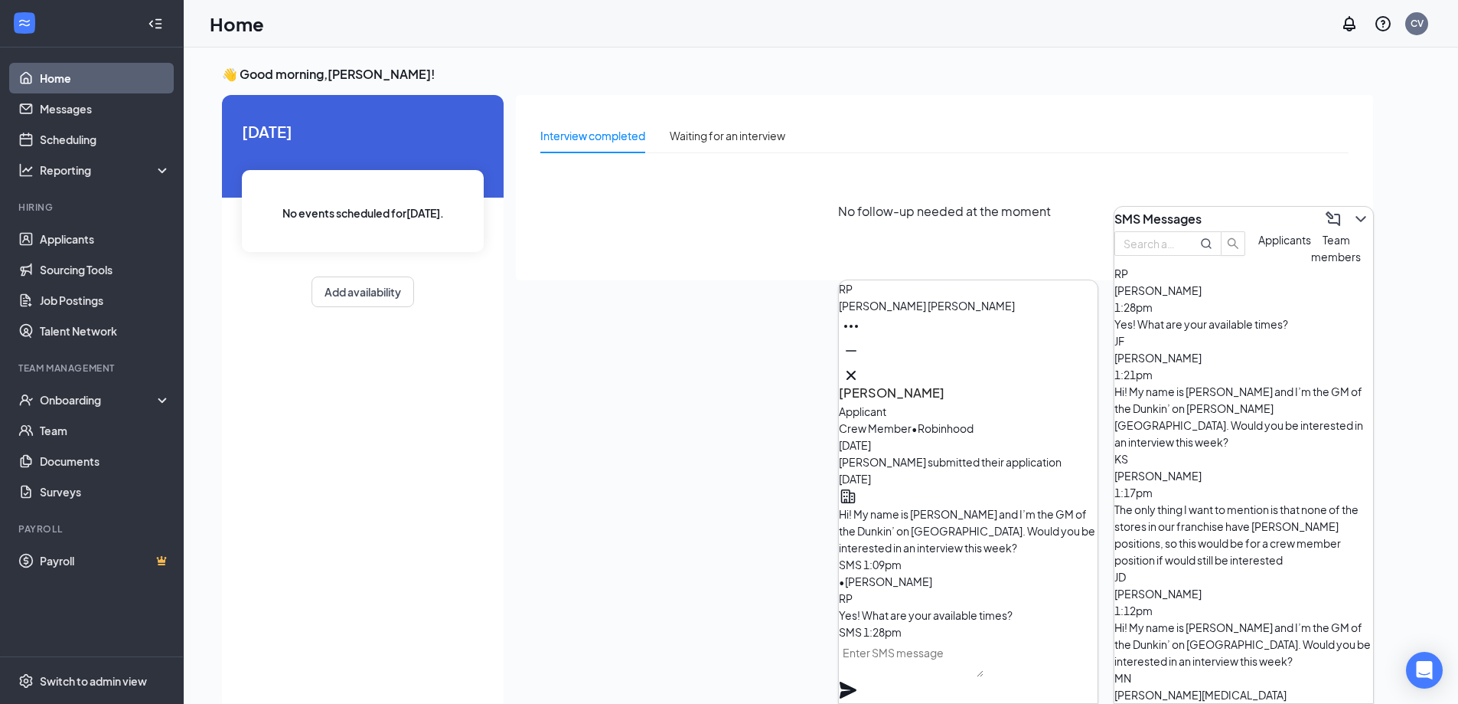
click at [947, 671] on textarea at bounding box center [911, 658] width 145 height 37
click at [984, 664] on textarea at bounding box center [911, 658] width 145 height 37
type textarea "G"
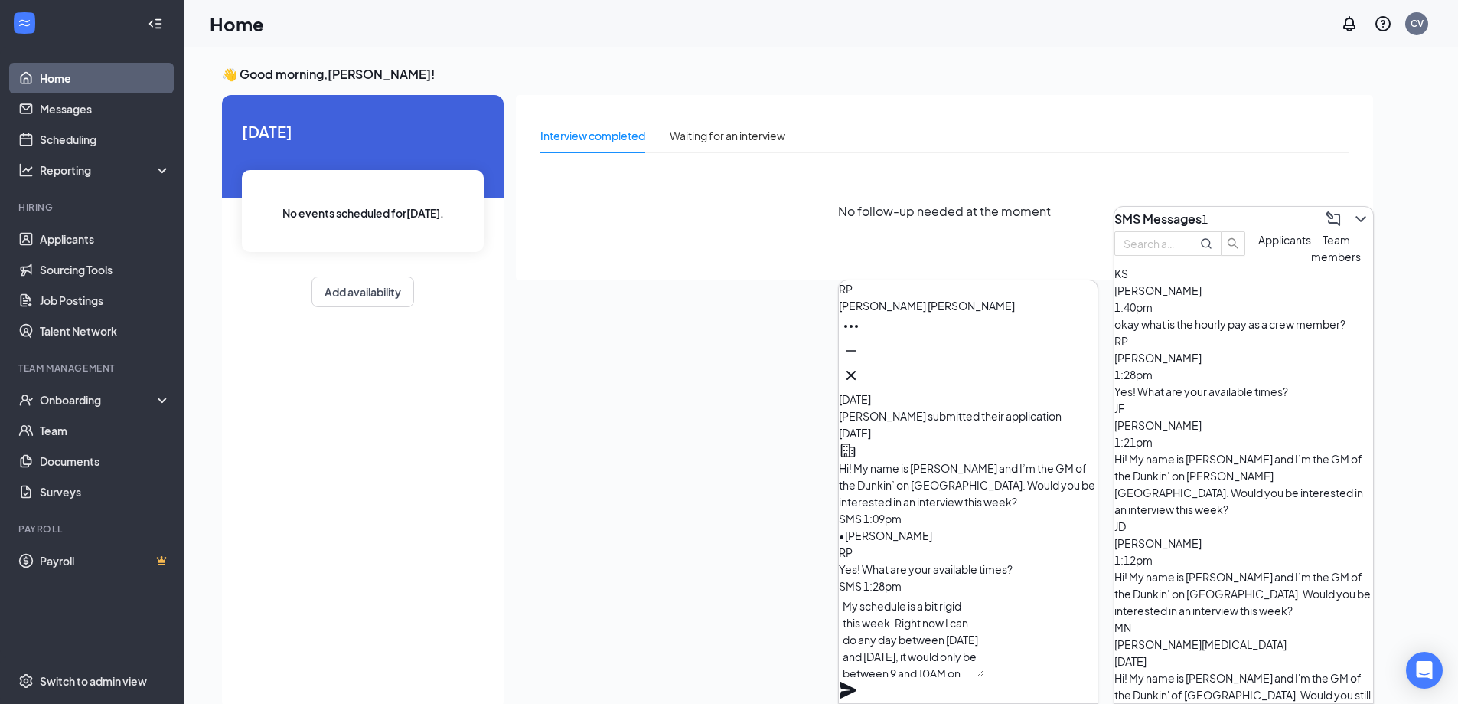
scroll to position [16, 0]
type textarea "My schedule is a bit rigid this week. Right now I can do any day between [DATE]…"
click at [857, 681] on icon "Plane" at bounding box center [848, 690] width 18 height 18
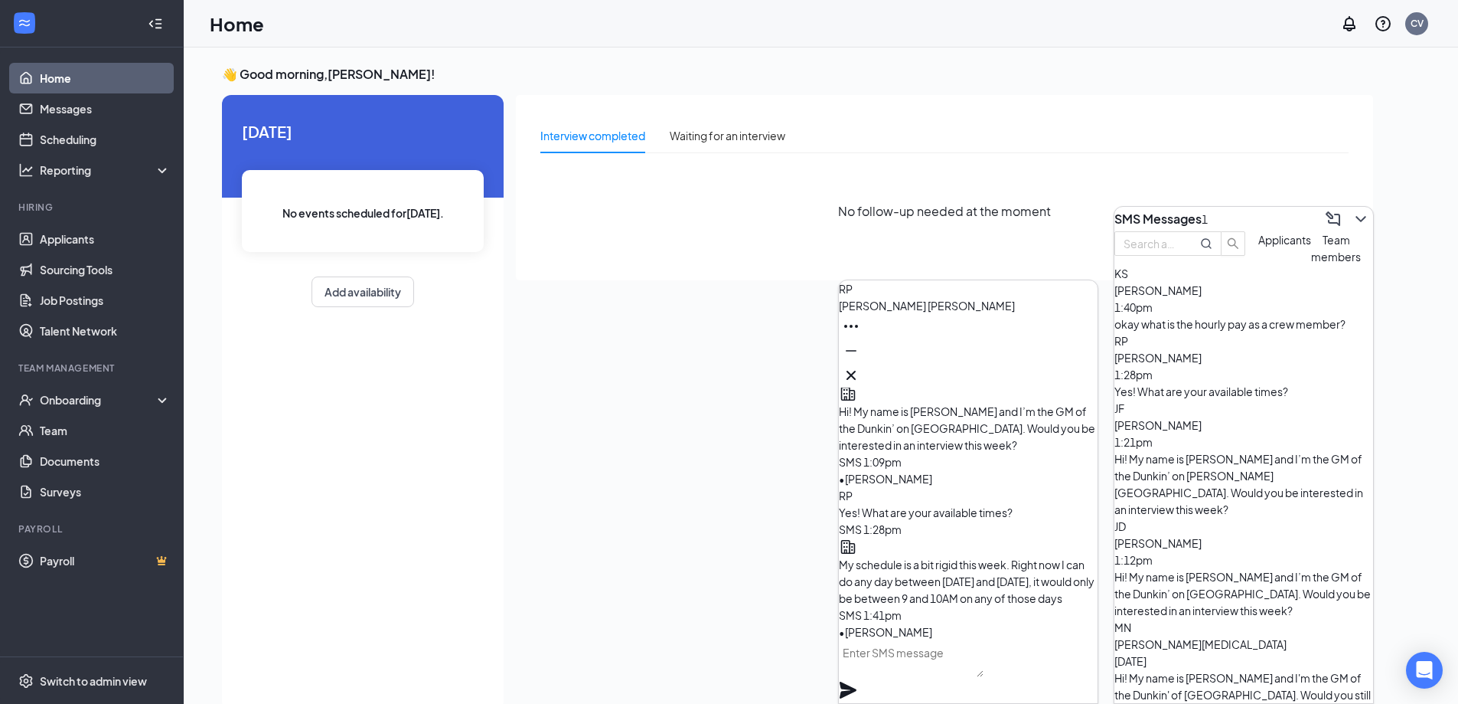
scroll to position [0, 0]
click at [1234, 332] on div "okay what is the hourly pay as a crew member?" at bounding box center [1244, 323] width 259 height 17
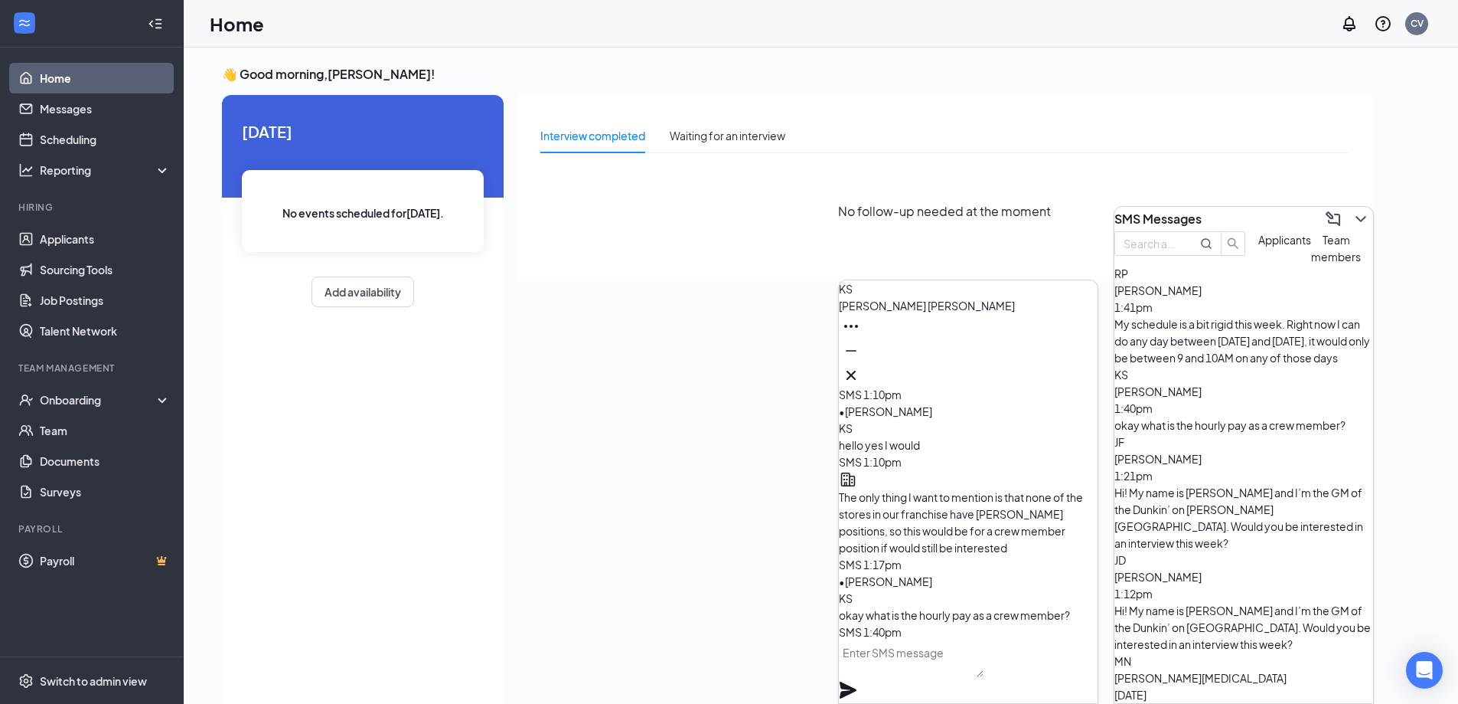
click at [980, 672] on textarea at bounding box center [911, 658] width 145 height 37
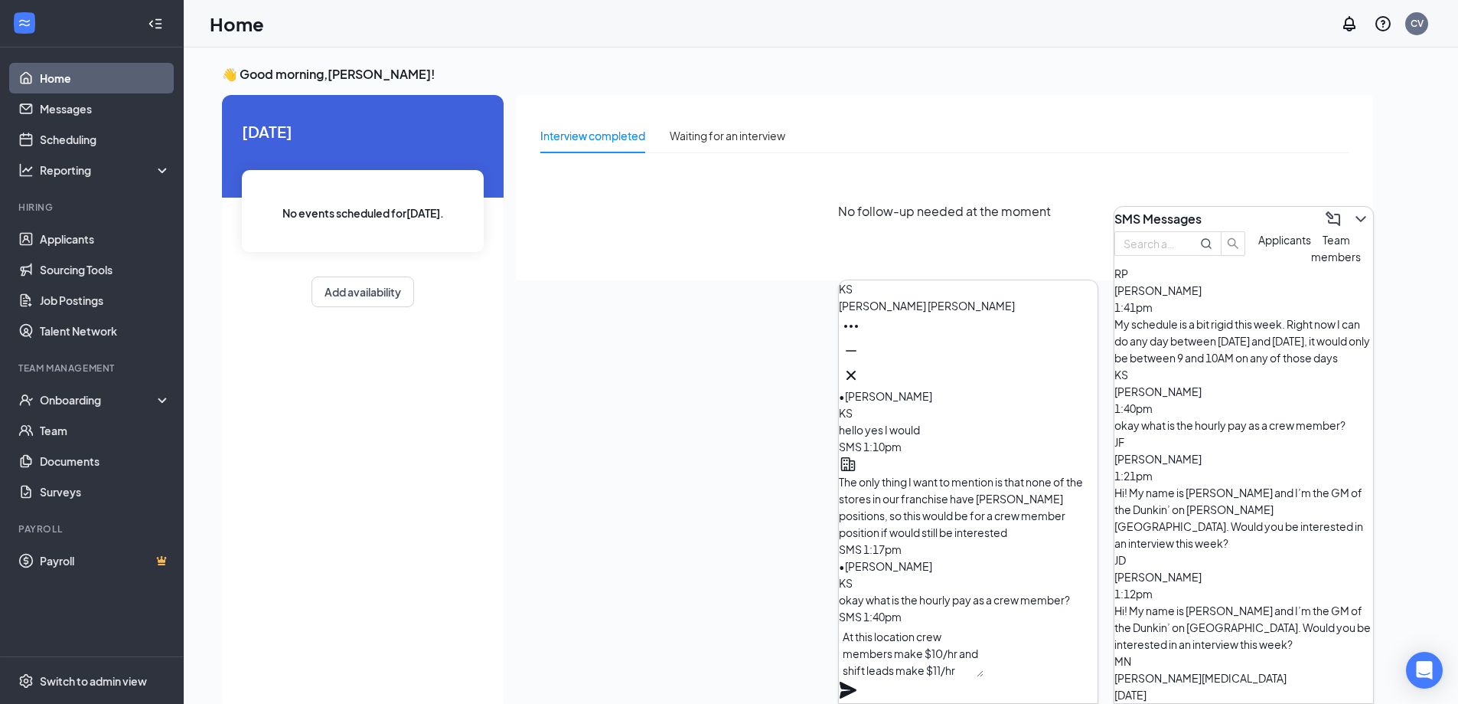
type textarea "At this location crew members make $10/hr and shift leads make $11/hr"
click at [857, 681] on icon "Plane" at bounding box center [848, 689] width 17 height 17
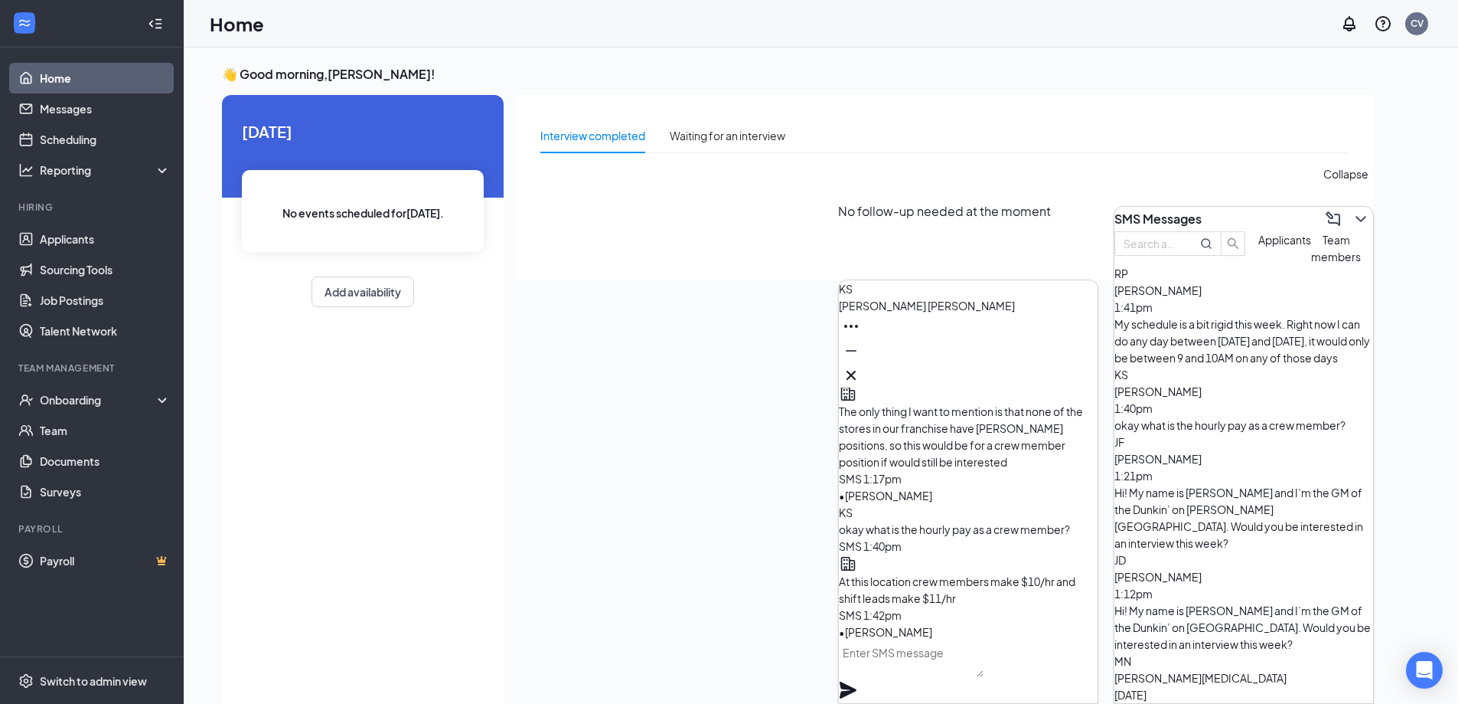
click at [1356, 216] on icon "ChevronDown" at bounding box center [1361, 219] width 10 height 6
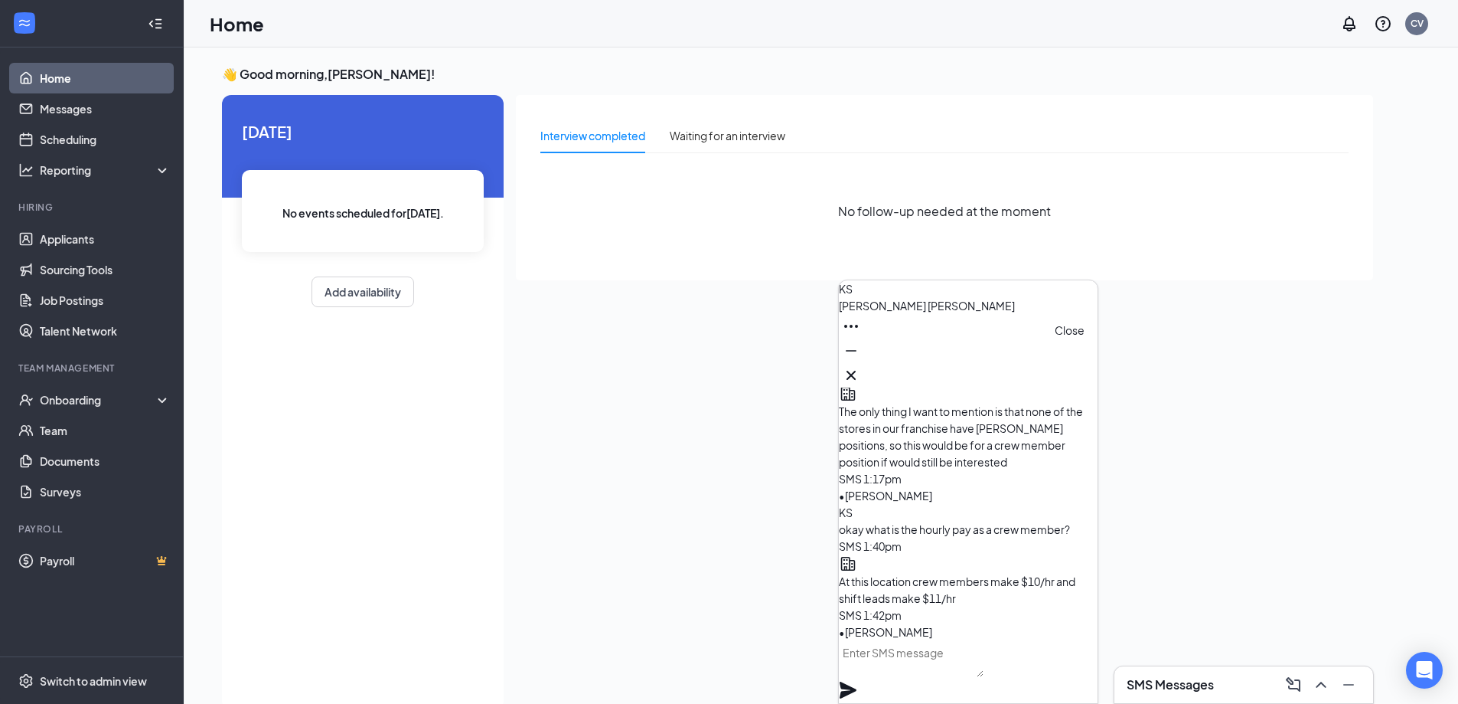
click at [860, 367] on icon "Cross" at bounding box center [851, 375] width 18 height 18
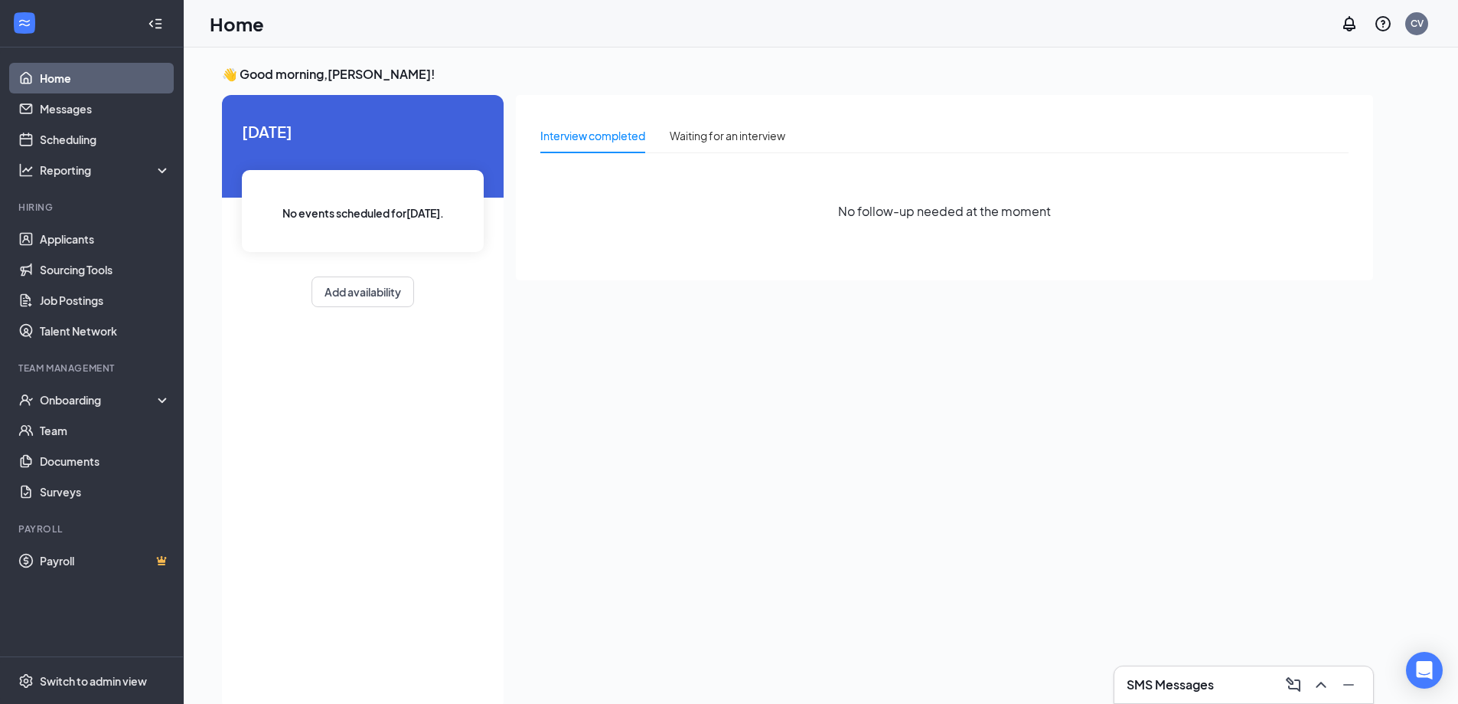
click at [729, 386] on div "Interview completed Waiting for an interview No follow-up needed at the moment" at bounding box center [944, 398] width 857 height 606
